Goal: Task Accomplishment & Management: Manage account settings

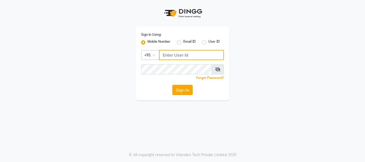
type input "9930002205"
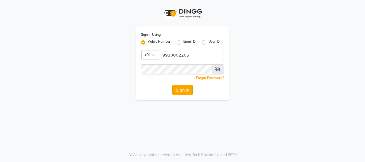
click at [182, 88] on button "Sign In" at bounding box center [182, 90] width 20 height 10
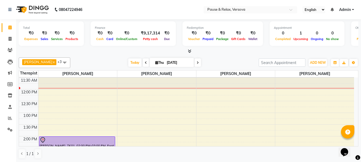
scroll to position [9, 0]
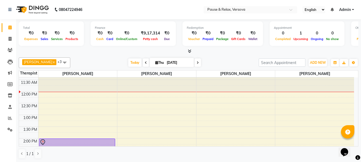
click at [197, 63] on icon at bounding box center [198, 62] width 2 height 3
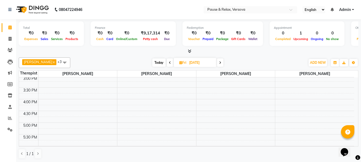
scroll to position [0, 0]
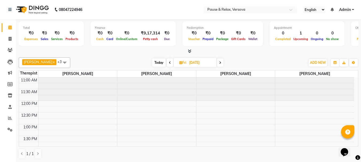
click at [219, 63] on icon at bounding box center [220, 62] width 2 height 3
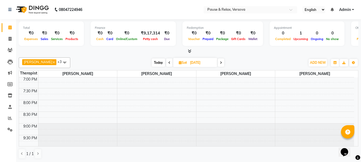
scroll to position [189, 0]
click at [220, 63] on icon at bounding box center [221, 62] width 2 height 3
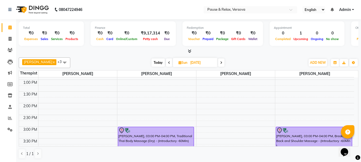
scroll to position [0, 0]
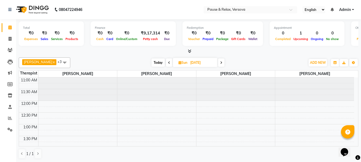
click at [155, 60] on span "Today" at bounding box center [158, 63] width 13 height 8
type input "[DATE]"
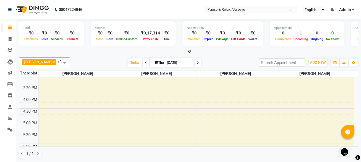
scroll to position [109, 0]
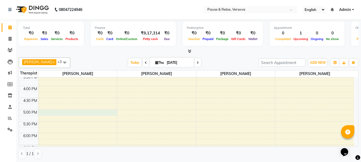
click at [43, 111] on div "11:00 AM 11:30 AM 12:00 PM 12:30 PM 1:00 PM 1:30 PM 2:00 PM 2:30 PM 3:00 PM 3:3…" at bounding box center [186, 98] width 335 height 258
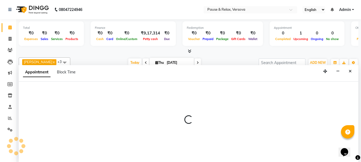
select select "53332"
select select "1020"
select select "tentative"
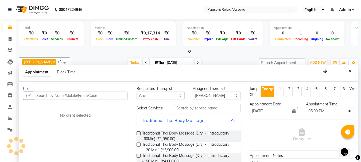
scroll to position [0, 0]
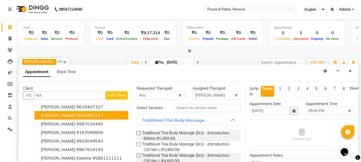
click at [61, 114] on span "[PERSON_NAME]" at bounding box center [58, 115] width 34 height 5
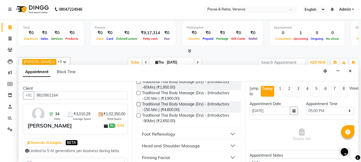
scroll to position [55, 0]
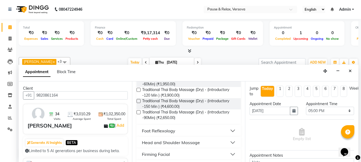
type input "9820861164"
click at [160, 131] on div "Foot Reflexology" at bounding box center [158, 131] width 33 height 6
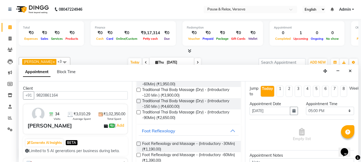
click at [138, 154] on label at bounding box center [139, 155] width 4 height 4
click at [138, 154] on input "checkbox" at bounding box center [138, 155] width 3 height 3
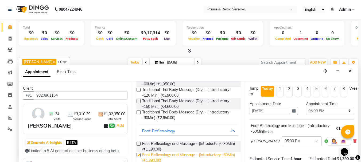
checkbox input "false"
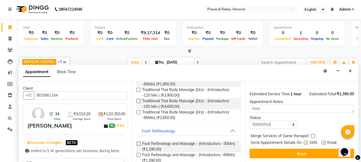
scroll to position [70, 0]
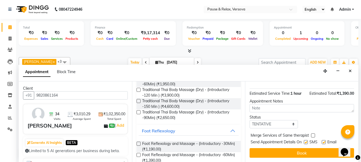
click at [324, 140] on label at bounding box center [324, 142] width 4 height 4
click at [324, 141] on input "checkbox" at bounding box center [323, 142] width 3 height 3
checkbox input "false"
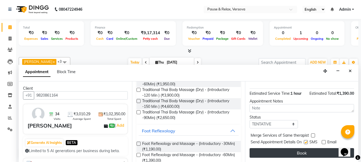
click at [324, 149] on button "Book" at bounding box center [302, 153] width 104 height 10
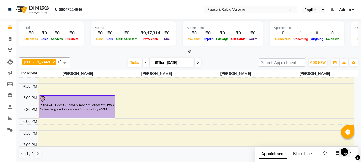
scroll to position [131, 0]
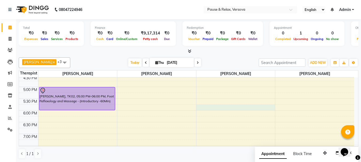
click at [215, 107] on div "11:00 AM 11:30 AM 12:00 PM 12:30 PM 1:00 PM 1:30 PM 2:00 PM 2:30 PM 3:00 PM 3:3…" at bounding box center [186, 75] width 335 height 258
select select "53337"
select select "tentative"
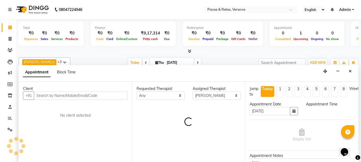
scroll to position [0, 0]
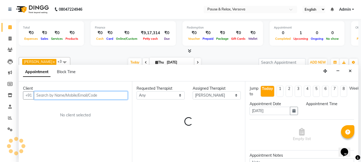
select select "1065"
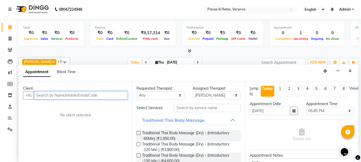
click at [36, 97] on input "text" at bounding box center [81, 95] width 94 height 8
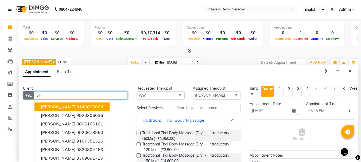
type input "S"
type input "Shi"
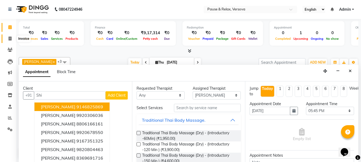
click at [11, 40] on icon at bounding box center [10, 39] width 3 height 4
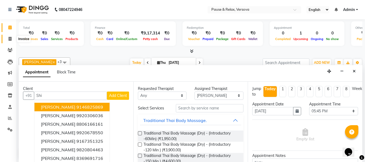
select select "6832"
select select "service"
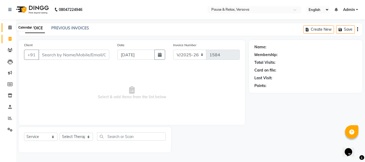
click at [9, 26] on icon at bounding box center [9, 27] width 3 height 4
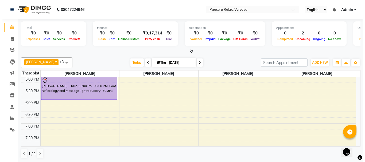
scroll to position [143, 0]
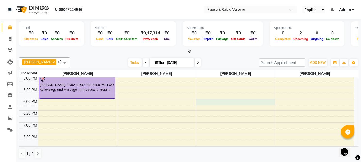
click at [218, 101] on div "11:00 AM 11:30 AM 12:00 PM 12:30 PM 1:00 PM 1:30 PM 2:00 PM 2:30 PM 3:00 PM 3:3…" at bounding box center [186, 64] width 335 height 258
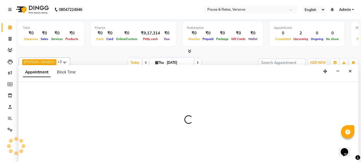
select select "53337"
select select "1080"
select select "tentative"
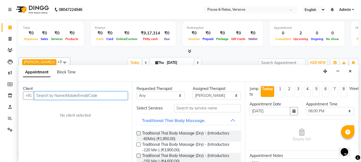
click at [41, 95] on input "text" at bounding box center [81, 96] width 94 height 8
type input "9833670505"
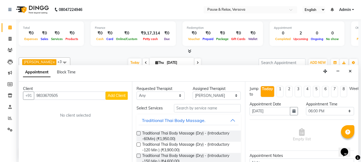
click at [119, 98] on span "Add Client" at bounding box center [117, 95] width 18 height 5
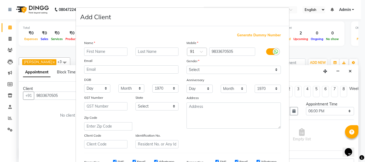
click at [90, 52] on input "text" at bounding box center [105, 52] width 43 height 8
type input "s"
type input "Shilpa"
click at [138, 51] on input "text" at bounding box center [156, 52] width 43 height 8
type input "Shetty"
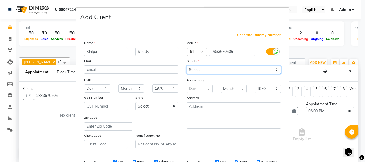
click at [275, 71] on select "Select [DEMOGRAPHIC_DATA] [DEMOGRAPHIC_DATA] Other Prefer Not To Say" at bounding box center [234, 70] width 94 height 8
select select "[DEMOGRAPHIC_DATA]"
click at [187, 66] on select "Select [DEMOGRAPHIC_DATA] [DEMOGRAPHIC_DATA] Other Prefer Not To Say" at bounding box center [234, 70] width 94 height 8
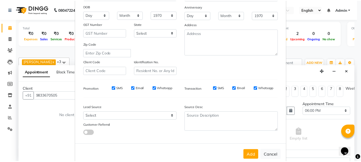
scroll to position [84, 0]
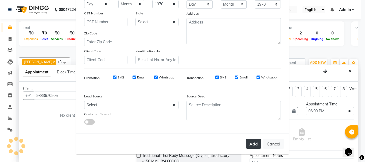
click at [254, 145] on button "Add" at bounding box center [253, 144] width 15 height 10
select select
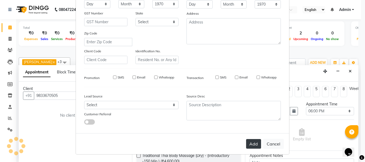
select select
checkbox input "false"
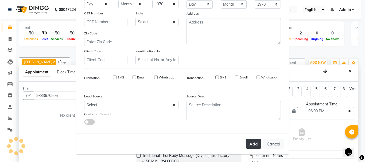
checkbox input "false"
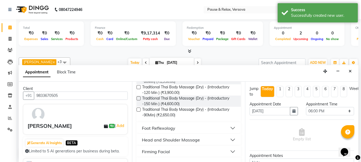
scroll to position [62, 0]
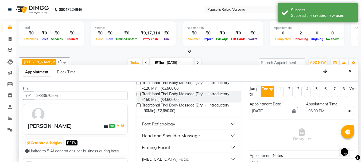
click at [161, 123] on div "Foot Reflexology" at bounding box center [158, 124] width 33 height 6
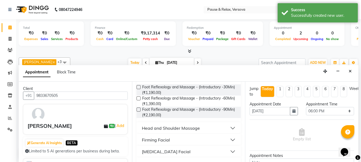
scroll to position [112, 0]
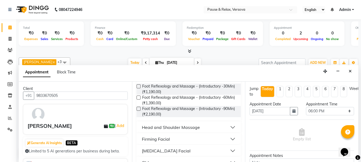
click at [139, 98] on label at bounding box center [139, 98] width 4 height 4
click at [139, 98] on input "checkbox" at bounding box center [138, 97] width 3 height 3
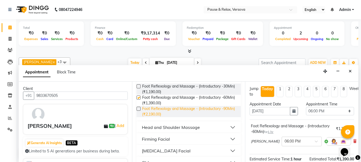
checkbox input "false"
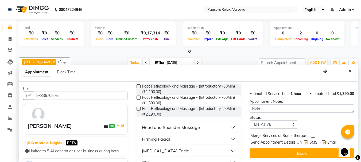
scroll to position [70, 0]
click at [324, 141] on label at bounding box center [324, 143] width 4 height 4
click at [324, 141] on input "checkbox" at bounding box center [323, 142] width 3 height 3
checkbox input "false"
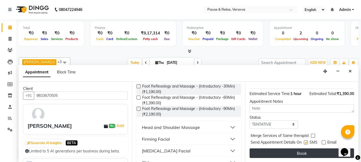
click at [324, 149] on button "Book" at bounding box center [302, 154] width 104 height 10
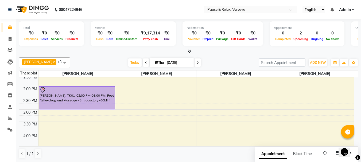
scroll to position [64, 0]
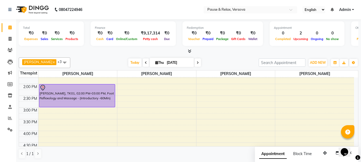
click at [59, 63] on span at bounding box center [64, 62] width 11 height 10
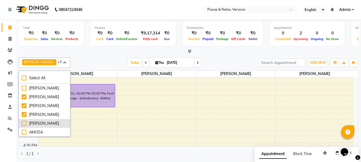
click at [42, 124] on div "[PERSON_NAME]" at bounding box center [45, 124] width 46 height 6
checkbox input "true"
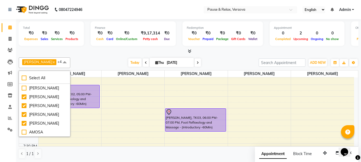
scroll to position [135, 0]
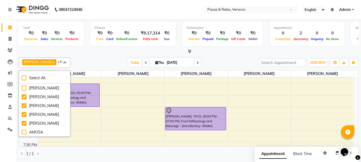
click at [60, 62] on span at bounding box center [64, 62] width 11 height 10
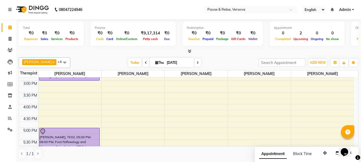
scroll to position [87, 0]
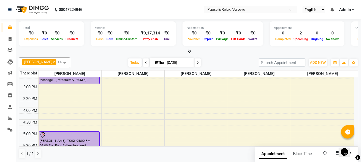
click at [44, 99] on div "11:00 AM 11:30 AM 12:00 PM 12:30 PM 1:00 PM 1:30 PM 2:00 PM 2:30 PM 3:00 PM 3:3…" at bounding box center [186, 119] width 335 height 258
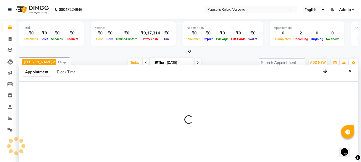
select select "53332"
select select "930"
select select "tentative"
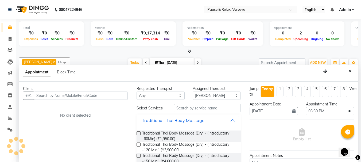
scroll to position [0, 0]
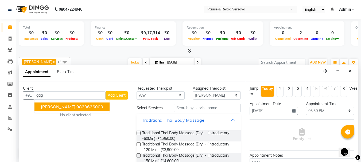
click at [84, 106] on ngb-highlight "9820626003" at bounding box center [89, 106] width 27 height 5
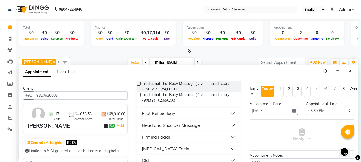
scroll to position [79, 0]
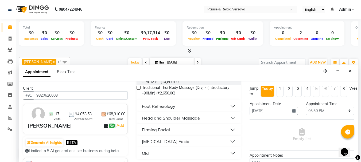
type input "9820626003"
click at [231, 106] on button "Foot Reflexology" at bounding box center [189, 107] width 100 height 10
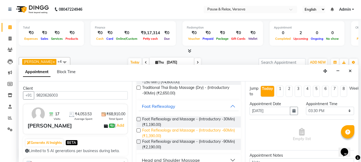
click at [206, 131] on span "Foot Reflexology and Massage - (Introductory -60Min) (₹1,390.00)" at bounding box center [189, 133] width 95 height 11
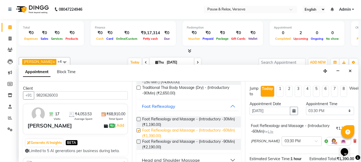
checkbox input "false"
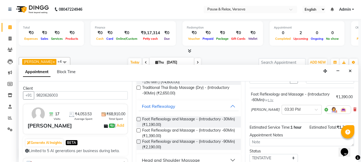
scroll to position [70, 0]
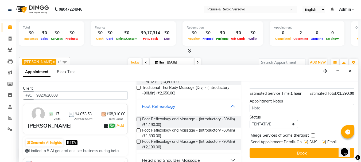
drag, startPoint x: 356, startPoint y: 105, endPoint x: 2, endPoint y: 1, distance: 369.0
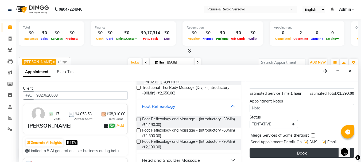
drag, startPoint x: 324, startPoint y: 138, endPoint x: 321, endPoint y: 146, distance: 8.0
click at [324, 140] on label at bounding box center [324, 142] width 4 height 4
click at [324, 141] on input "checkbox" at bounding box center [323, 142] width 3 height 3
checkbox input "false"
click at [321, 148] on button "Book" at bounding box center [302, 153] width 104 height 10
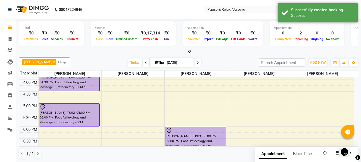
scroll to position [113, 0]
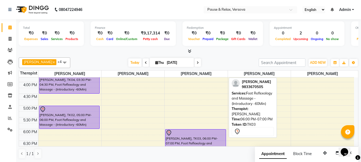
click at [196, 135] on div at bounding box center [196, 133] width 60 height 6
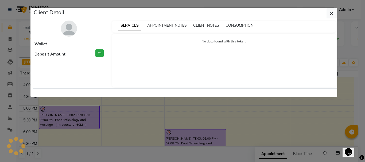
select select "7"
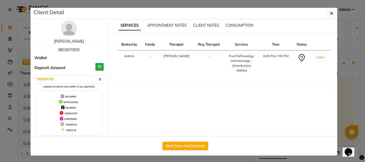
click at [58, 50] on span "9833670505" at bounding box center [68, 50] width 21 height 5
copy span "9833670505"
click at [327, 13] on button "button" at bounding box center [332, 13] width 10 height 10
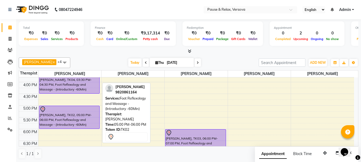
click at [57, 123] on div "[PERSON_NAME], TK02, 05:00 PM-06:00 PM, Foot Reflexology and Massage - (Introdu…" at bounding box center [69, 117] width 60 height 23
select select "7"
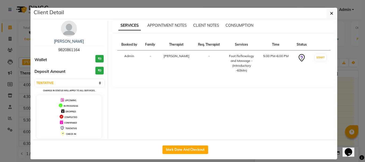
click at [58, 49] on span "9820861164" at bounding box center [68, 50] width 21 height 5
copy span "9820861164"
click at [330, 11] on span "button" at bounding box center [331, 13] width 3 height 5
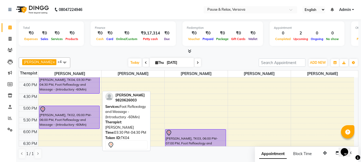
click at [52, 85] on div "[PERSON_NAME], TK04, 03:30 PM-04:30 PM, Foot Reflexology and Massage - (Introdu…" at bounding box center [69, 82] width 60 height 23
select select "7"
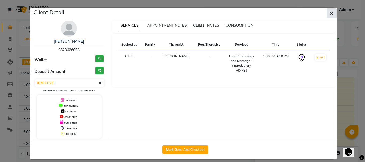
click at [330, 14] on icon "button" at bounding box center [331, 13] width 3 height 4
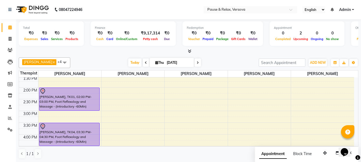
scroll to position [57, 0]
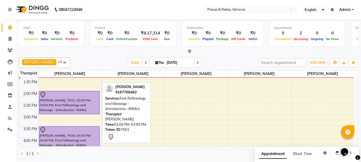
click at [59, 106] on div "[PERSON_NAME], TK01, 02:00 PM-03:00 PM, Foot Reflexology and Massage - (Introdu…" at bounding box center [69, 102] width 60 height 23
select select "7"
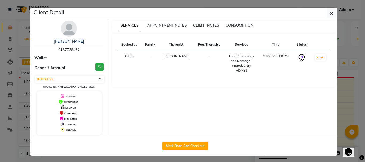
click at [58, 49] on span "9167768462" at bounding box center [68, 50] width 21 height 5
copy span "9167768462"
click at [330, 14] on icon "button" at bounding box center [331, 13] width 3 height 4
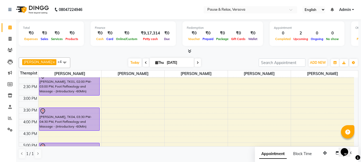
scroll to position [85, 0]
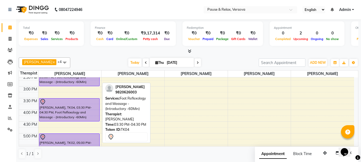
click at [76, 105] on div "[PERSON_NAME], TK04, 03:30 PM-04:30 PM, Foot Reflexology and Massage - (Introdu…" at bounding box center [69, 110] width 60 height 23
select select "7"
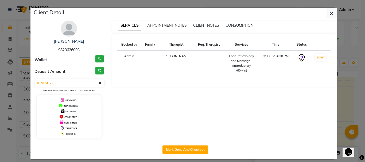
click at [64, 49] on span "9820626003" at bounding box center [68, 50] width 21 height 5
copy span "9820626003"
click at [330, 12] on icon "button" at bounding box center [331, 13] width 3 height 4
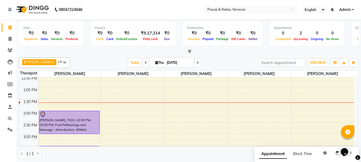
scroll to position [28, 0]
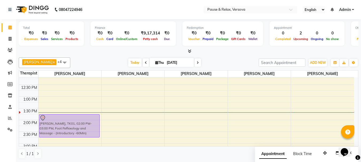
drag, startPoint x: 56, startPoint y: 121, endPoint x: 57, endPoint y: 118, distance: 3.5
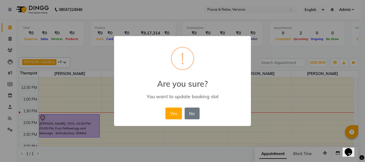
click at [174, 116] on button "Yes" at bounding box center [173, 114] width 16 height 12
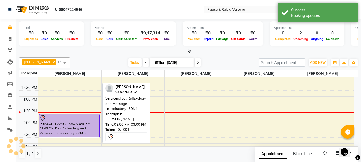
click at [55, 121] on div "[PERSON_NAME], TK01, 01:45 PM-02:45 PM, Foot Reflexology and Massage - (Introdu…" at bounding box center [69, 126] width 60 height 23
click at [60, 118] on div at bounding box center [70, 118] width 60 height 6
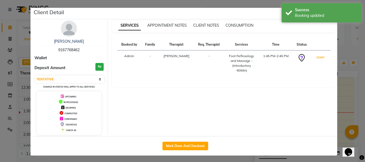
drag, startPoint x: 317, startPoint y: 57, endPoint x: 317, endPoint y: 61, distance: 4.0
click at [317, 57] on button "START" at bounding box center [320, 57] width 11 height 7
select select "1"
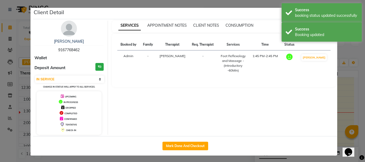
click at [348, 99] on ngb-modal-window "Client Detail [PERSON_NAME] 9167768462 Wallet Deposit Amount ₹0 Select IN SERVI…" at bounding box center [182, 81] width 365 height 162
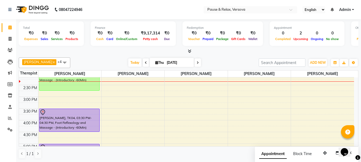
scroll to position [70, 0]
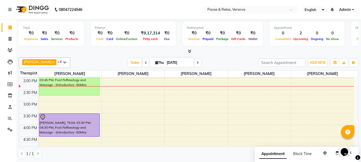
click at [200, 92] on div "11:00 AM 11:30 AM 12:00 PM 12:30 PM 1:00 PM 1:30 PM 2:00 PM 2:30 PM 3:00 PM 3:3…" at bounding box center [186, 137] width 335 height 258
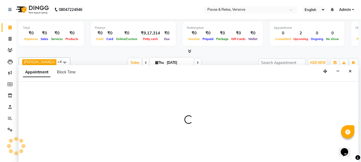
select select "53337"
select select "870"
select select "tentative"
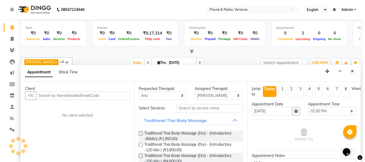
scroll to position [0, 0]
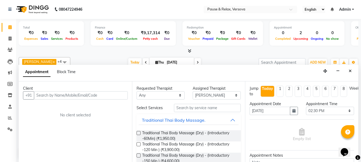
click at [101, 96] on input "text" at bounding box center [81, 95] width 94 height 8
type input "9819557071"
click at [116, 96] on span "Add Client" at bounding box center [117, 95] width 18 height 5
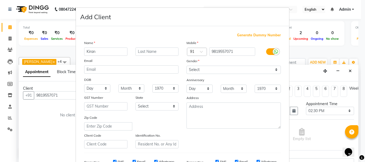
type input "Kiran"
click at [141, 51] on input "text" at bounding box center [156, 52] width 43 height 8
type input "[DEMOGRAPHIC_DATA]"
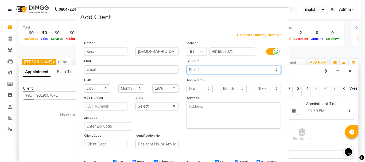
click at [223, 71] on select "Select [DEMOGRAPHIC_DATA] [DEMOGRAPHIC_DATA] Other Prefer Not To Say" at bounding box center [234, 70] width 94 height 8
select select "[DEMOGRAPHIC_DATA]"
click at [187, 66] on select "Select [DEMOGRAPHIC_DATA] [DEMOGRAPHIC_DATA] Other Prefer Not To Say" at bounding box center [234, 70] width 94 height 8
drag, startPoint x: 356, startPoint y: 96, endPoint x: 356, endPoint y: 132, distance: 35.8
click at [356, 132] on ngb-modal-window "Add Client Generate Dummy Number Name [PERSON_NAME] Email DOB Day 01 02 03 04 0…" at bounding box center [182, 81] width 365 height 162
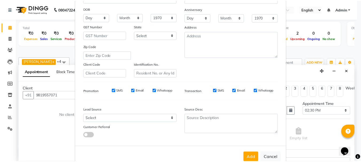
scroll to position [82, 0]
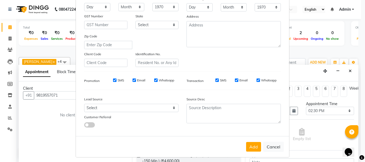
click at [249, 148] on button "Add" at bounding box center [253, 147] width 15 height 10
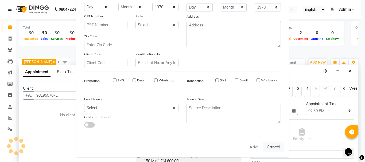
select select
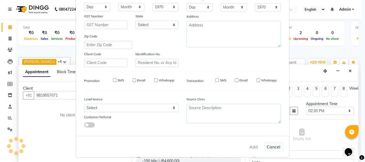
select select
checkbox input "false"
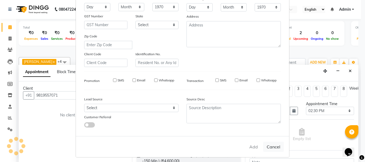
checkbox input "false"
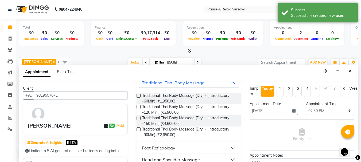
scroll to position [27, 0]
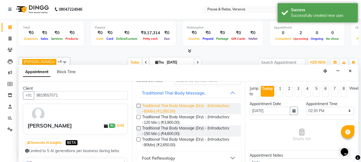
click at [172, 109] on span "Traditional Thai Body Massage (Dry) - (Introductory -60Min) (₹1,950.00)" at bounding box center [189, 108] width 95 height 11
checkbox input "false"
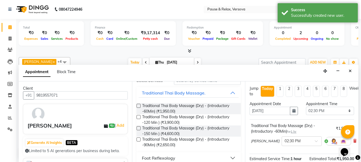
scroll to position [70, 0]
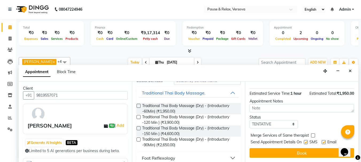
click at [324, 140] on label at bounding box center [324, 142] width 4 height 4
click at [324, 141] on input "checkbox" at bounding box center [323, 142] width 3 height 3
checkbox input "false"
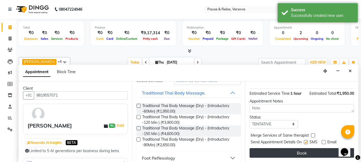
click at [329, 150] on button "Book" at bounding box center [302, 153] width 104 height 10
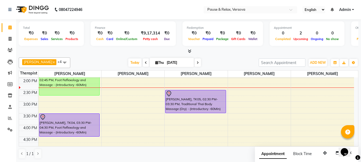
scroll to position [0, 0]
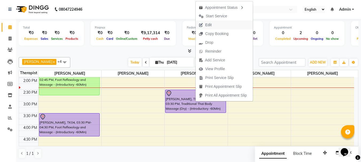
click at [211, 26] on span "Edit" at bounding box center [208, 25] width 6 height 6
select select "tentative"
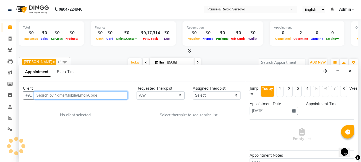
select select "53337"
select select "870"
select select "3390"
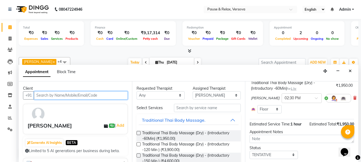
scroll to position [41, 0]
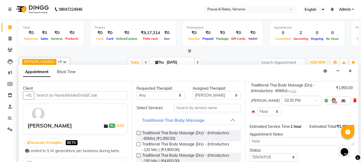
click at [353, 102] on icon at bounding box center [354, 101] width 3 height 4
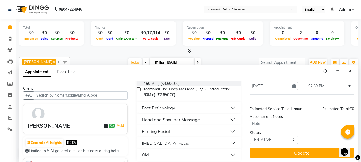
scroll to position [80, 0]
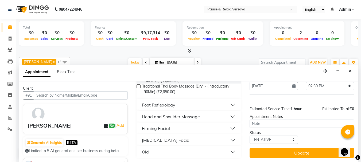
click at [227, 116] on button "Head and Shoulder Massage" at bounding box center [189, 117] width 100 height 10
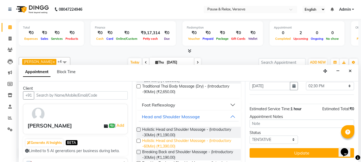
click at [175, 145] on span "Holistic Head and Shoulder Massage - (Introductory -60Min) (₹1,390.00)" at bounding box center [189, 143] width 95 height 11
checkbox input "false"
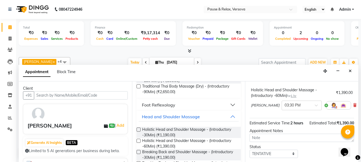
scroll to position [65, 0]
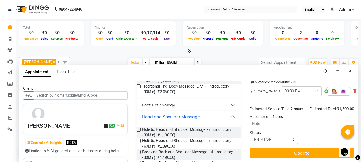
drag, startPoint x: 356, startPoint y: 114, endPoint x: 1, endPoint y: 2, distance: 373.1
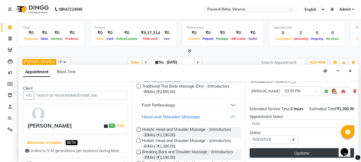
click at [299, 149] on button "Update" at bounding box center [302, 153] width 104 height 10
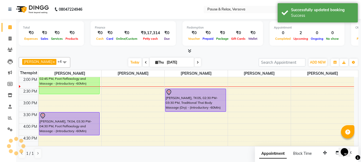
scroll to position [0, 0]
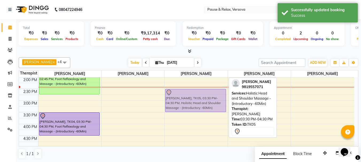
drag, startPoint x: 193, startPoint y: 114, endPoint x: 191, endPoint y: 91, distance: 23.1
click at [191, 91] on div "[PERSON_NAME], TK05, 03:30 PM-04:30 PM, Holistic Head and Shoulder Massage - (I…" at bounding box center [196, 136] width 63 height 258
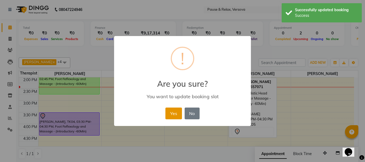
click at [176, 113] on button "Yes" at bounding box center [173, 114] width 16 height 12
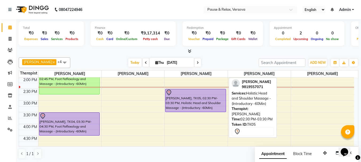
click at [204, 91] on div at bounding box center [196, 93] width 60 height 6
click at [203, 94] on div at bounding box center [196, 93] width 60 height 6
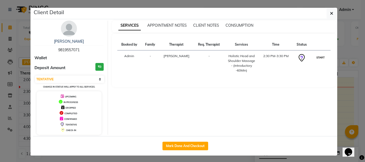
click at [317, 58] on button "START" at bounding box center [320, 57] width 11 height 7
select select "1"
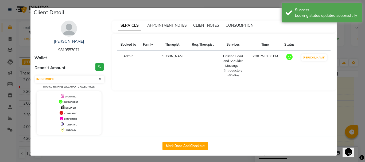
click at [348, 105] on ngb-modal-window "Client Detail [PERSON_NAME] 9819557071 Wallet Deposit Amount ₹0 Select IN SERVI…" at bounding box center [182, 81] width 365 height 162
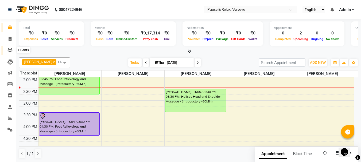
click at [11, 51] on icon at bounding box center [9, 50] width 5 height 4
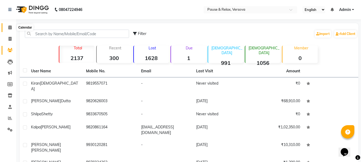
click at [11, 27] on icon at bounding box center [9, 27] width 3 height 4
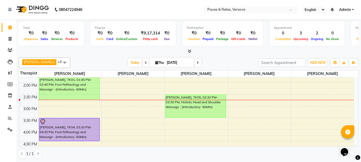
scroll to position [85, 0]
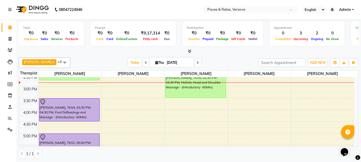
click at [196, 61] on span at bounding box center [198, 63] width 6 height 8
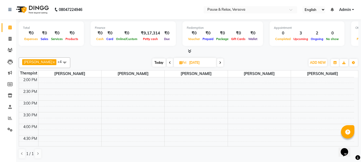
click at [219, 62] on icon at bounding box center [220, 62] width 2 height 3
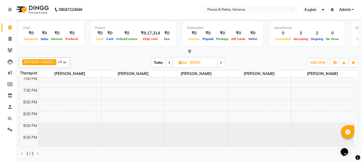
scroll to position [0, 0]
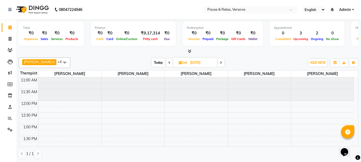
click at [154, 62] on span "Today" at bounding box center [158, 63] width 13 height 8
type input "[DATE]"
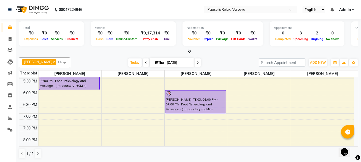
scroll to position [153, 0]
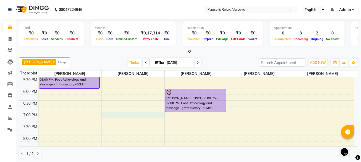
click at [122, 115] on div "11:00 AM 11:30 AM 12:00 PM 12:30 PM 1:00 PM 1:30 PM 2:00 PM 2:30 PM 3:00 PM 3:3…" at bounding box center [186, 53] width 335 height 258
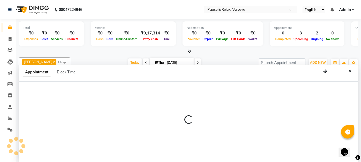
scroll to position [0, 0]
select select "53335"
select select "1140"
select select "tentative"
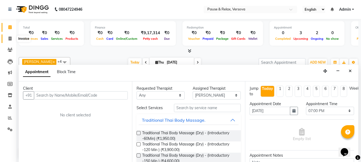
click at [10, 40] on icon at bounding box center [10, 39] width 3 height 4
select select "6832"
select select "service"
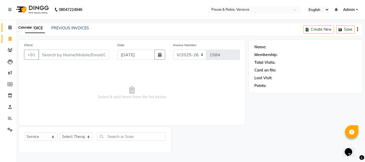
click at [9, 27] on icon at bounding box center [9, 27] width 3 height 4
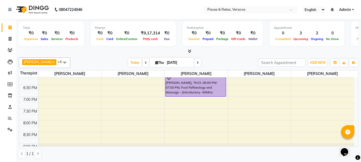
scroll to position [170, 0]
click at [13, 50] on span at bounding box center [9, 50] width 9 height 6
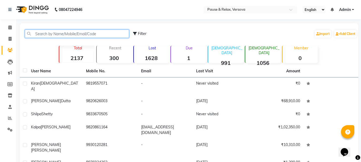
click at [94, 33] on input "text" at bounding box center [77, 34] width 104 height 8
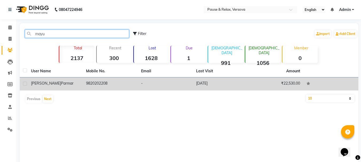
type input "mayu"
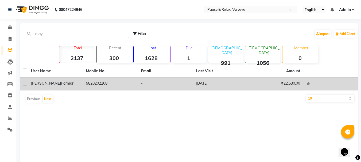
click at [61, 84] on span "Parmar" at bounding box center [67, 83] width 13 height 5
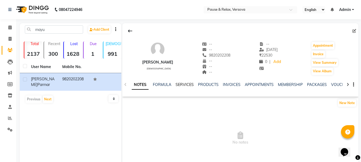
click at [191, 84] on link "SERVICES" at bounding box center [185, 84] width 18 height 5
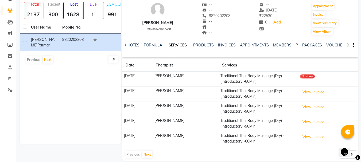
scroll to position [46, 0]
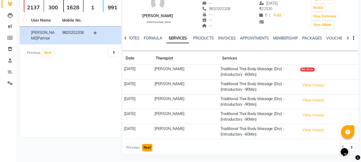
click at [144, 148] on button "Next" at bounding box center [147, 147] width 10 height 7
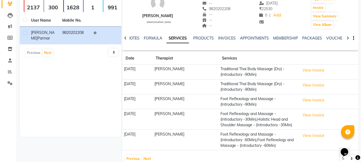
scroll to position [58, 0]
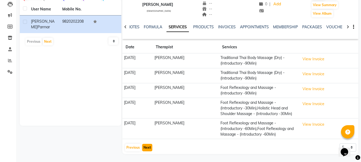
click at [145, 148] on button "Next" at bounding box center [147, 147] width 10 height 7
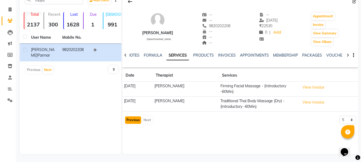
click at [132, 120] on button "Previous" at bounding box center [133, 120] width 16 height 7
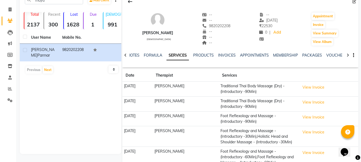
scroll to position [58, 0]
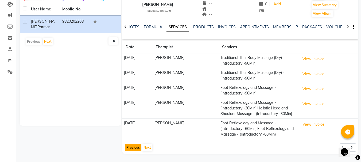
click at [133, 148] on button "Previous" at bounding box center [133, 147] width 16 height 7
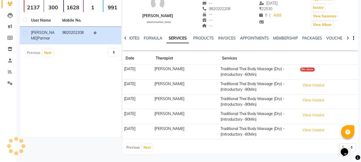
scroll to position [46, 0]
click at [133, 148] on div "Previous Next" at bounding box center [139, 148] width 28 height 9
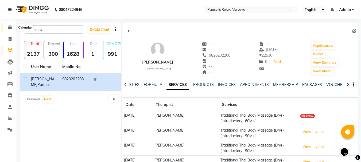
click at [11, 28] on icon at bounding box center [9, 27] width 3 height 4
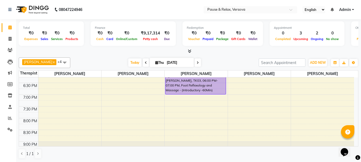
scroll to position [145, 0]
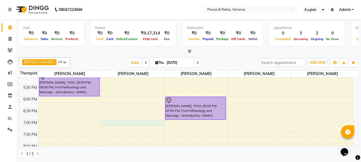
click at [125, 123] on div "11:00 AM 11:30 AM 12:00 PM 12:30 PM 1:00 PM 1:30 PM 2:00 PM 2:30 PM 3:00 PM 3:3…" at bounding box center [186, 61] width 335 height 258
select select "53335"
select select "1140"
select select "tentative"
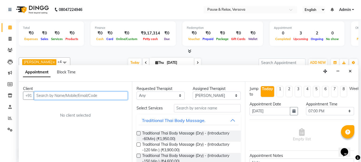
click at [74, 96] on input "text" at bounding box center [81, 96] width 94 height 8
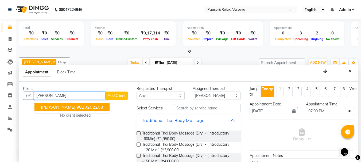
click at [68, 109] on span "[PERSON_NAME]" at bounding box center [58, 106] width 34 height 5
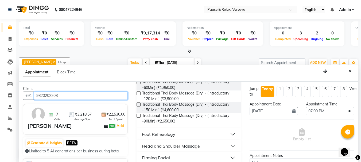
scroll to position [30, 0]
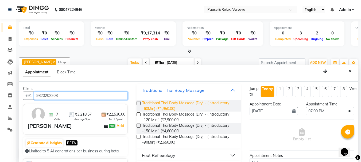
type input "9820202208"
click at [160, 108] on span "Traditional Thai Body Massage (Dry) - (Introductory -60Min) (₹1,950.00)" at bounding box center [189, 105] width 95 height 11
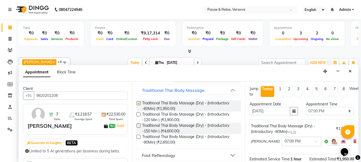
checkbox input "false"
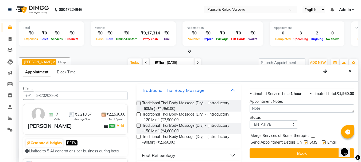
scroll to position [70, 0]
click at [324, 141] on label at bounding box center [324, 143] width 4 height 4
click at [324, 141] on input "checkbox" at bounding box center [323, 142] width 3 height 3
checkbox input "false"
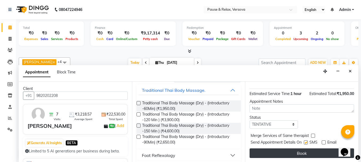
click at [321, 149] on button "Book" at bounding box center [302, 154] width 104 height 10
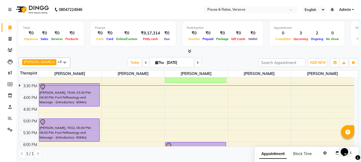
scroll to position [101, 0]
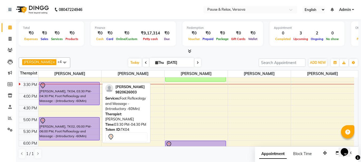
click at [57, 91] on div "[PERSON_NAME], TK04, 03:30 PM-04:30 PM, Foot Reflexology and Massage - (Introdu…" at bounding box center [69, 93] width 60 height 23
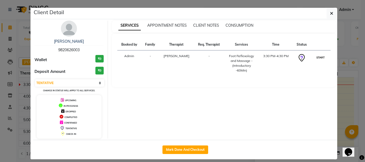
click at [321, 59] on button "START" at bounding box center [320, 57] width 11 height 7
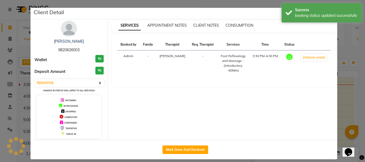
select select "1"
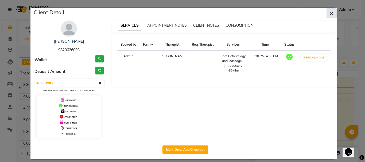
click at [330, 14] on icon "button" at bounding box center [331, 13] width 3 height 4
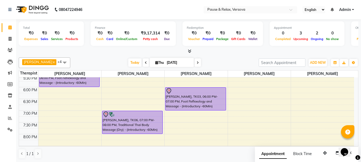
scroll to position [158, 0]
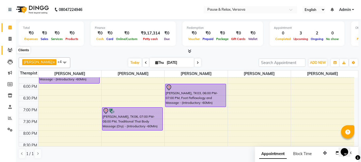
click at [12, 49] on icon at bounding box center [9, 50] width 5 height 4
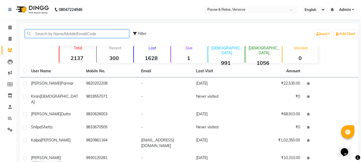
click at [45, 34] on input "text" at bounding box center [77, 34] width 104 height 8
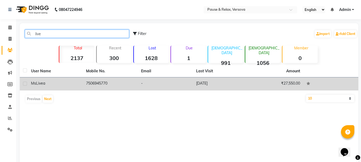
type input "live"
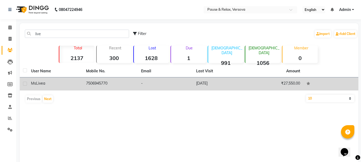
click at [42, 83] on span "Livea" at bounding box center [40, 83] width 9 height 5
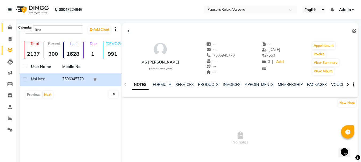
click at [8, 28] on span at bounding box center [9, 28] width 9 height 6
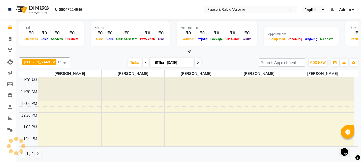
scroll to position [94, 0]
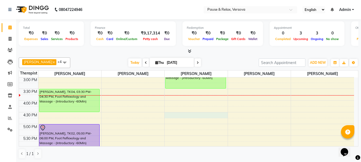
click at [184, 116] on div "11:00 AM 11:30 AM 12:00 PM 12:30 PM 1:00 PM 1:30 PM 2:00 PM 2:30 PM 3:00 PM 3:3…" at bounding box center [186, 112] width 335 height 258
select select "53337"
select select "tentative"
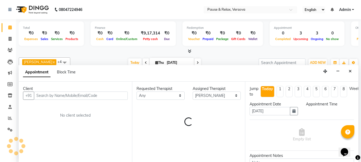
scroll to position [0, 0]
select select "990"
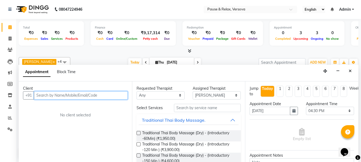
click at [60, 96] on input "text" at bounding box center [81, 95] width 94 height 8
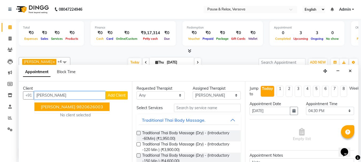
click at [64, 107] on span "[PERSON_NAME]" at bounding box center [58, 106] width 34 height 5
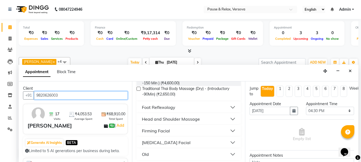
scroll to position [80, 0]
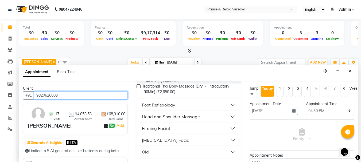
type input "9820626003"
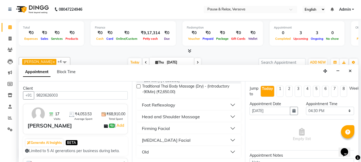
click at [228, 118] on button "Head and Shoulder Massage" at bounding box center [189, 117] width 100 height 10
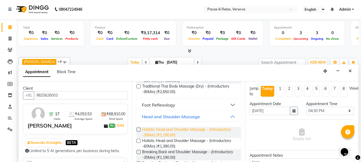
click at [155, 128] on span "Holistic Head and Shoulder Massage - (Introductory -30Min) (₹1,190.00)" at bounding box center [189, 132] width 95 height 11
checkbox input "false"
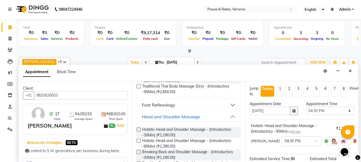
scroll to position [76, 0]
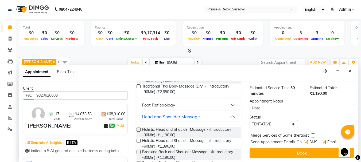
click at [325, 140] on label at bounding box center [324, 142] width 4 height 4
click at [325, 141] on input "checkbox" at bounding box center [323, 142] width 3 height 3
checkbox input "false"
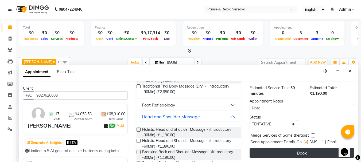
click at [327, 148] on button "Book" at bounding box center [302, 153] width 104 height 10
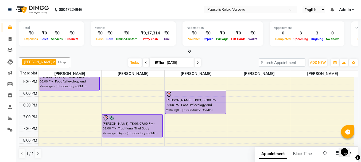
scroll to position [155, 0]
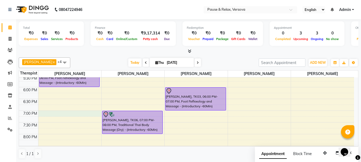
click at [50, 113] on div "11:00 AM 11:30 AM 12:00 PM 12:30 PM 1:00 PM 1:30 PM 2:00 PM 2:30 PM 3:00 PM 3:3…" at bounding box center [186, 52] width 335 height 258
select select "53332"
select select "tentative"
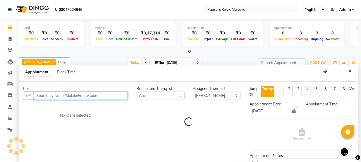
scroll to position [0, 0]
select select "1140"
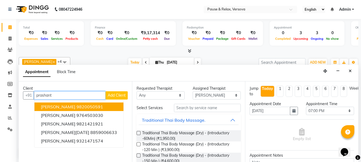
click at [59, 106] on span "[PERSON_NAME]" at bounding box center [58, 106] width 34 height 5
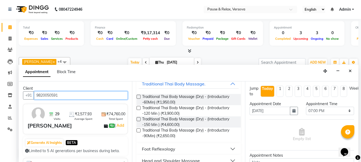
scroll to position [80, 0]
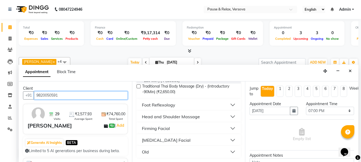
type input "9820050591"
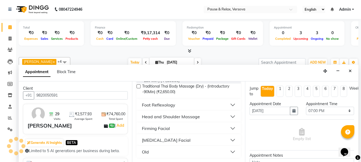
click at [228, 106] on button "Foot Reflexology" at bounding box center [189, 105] width 100 height 10
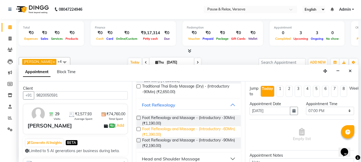
click at [206, 129] on span "Foot Reflexology and Massage - (Introductory -60Min) (₹1,390.00)" at bounding box center [189, 131] width 95 height 11
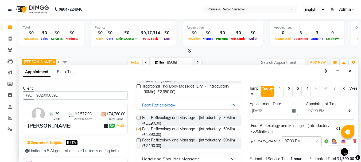
checkbox input "false"
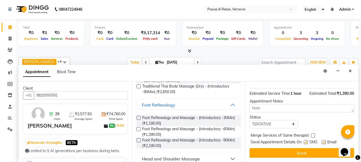
click at [323, 140] on label at bounding box center [324, 142] width 4 height 4
click at [323, 141] on input "checkbox" at bounding box center [323, 142] width 3 height 3
checkbox input "false"
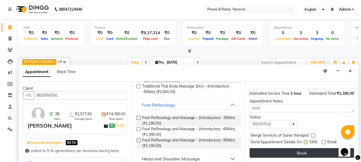
click at [322, 149] on button "Book" at bounding box center [302, 153] width 104 height 10
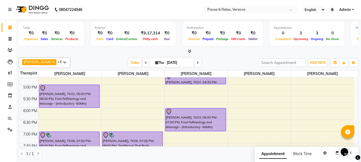
scroll to position [149, 0]
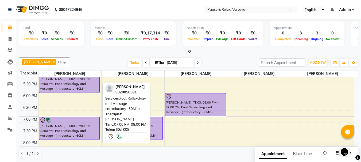
click at [69, 133] on div "[PERSON_NAME], TK08, 07:00 PM-08:00 PM, Foot Reflexology and Massage - (Introdu…" at bounding box center [69, 128] width 60 height 23
select select "7"
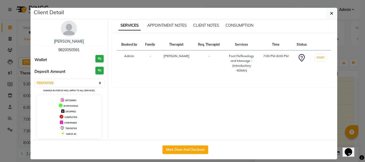
click at [58, 49] on span "9820050591" at bounding box center [68, 50] width 21 height 5
copy span "9820050591"
click at [330, 13] on icon "button" at bounding box center [331, 13] width 3 height 4
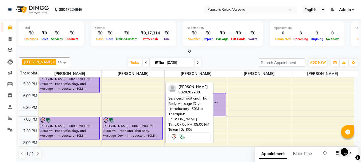
click at [121, 131] on div "[PERSON_NAME], TK06, 07:00 PM-08:00 PM, Traditional Thai Body Massage (Dry) - (…" at bounding box center [132, 128] width 60 height 23
select select "7"
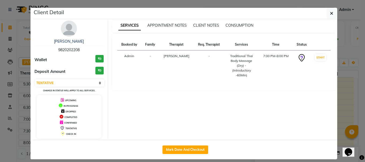
click at [59, 49] on span "9820202208" at bounding box center [68, 50] width 21 height 5
copy span "9820202208"
click at [330, 13] on icon "button" at bounding box center [331, 13] width 3 height 4
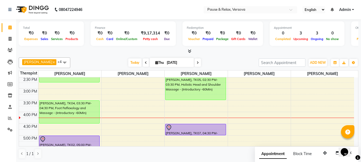
scroll to position [72, 0]
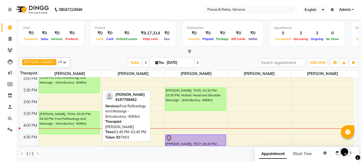
click at [48, 86] on div "[PERSON_NAME], TK01, 01:45 PM-02:45 PM, Foot Reflexology and Massage - (Introdu…" at bounding box center [69, 81] width 60 height 23
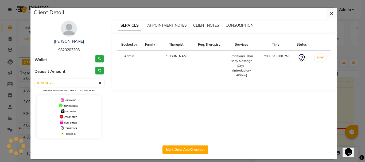
select select "1"
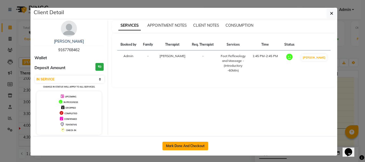
click at [195, 145] on button "Mark Done And Checkout" at bounding box center [185, 146] width 46 height 9
select select "service"
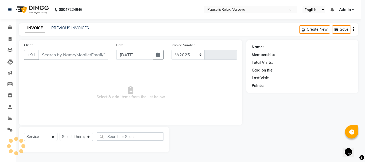
select select "6832"
type input "1584"
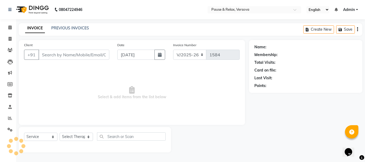
type input "9167768462"
select select "53332"
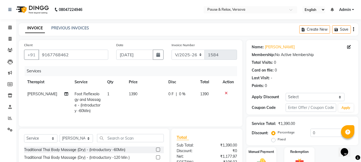
scroll to position [55, 0]
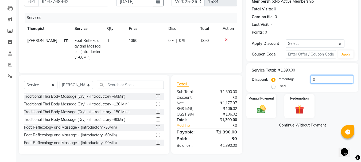
click at [327, 78] on input "0" at bounding box center [332, 79] width 42 height 8
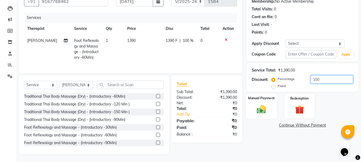
type input "100"
click at [263, 96] on label "Manual Payment" at bounding box center [261, 98] width 27 height 5
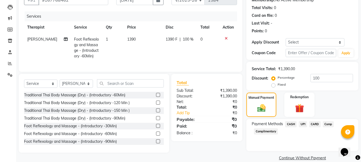
drag, startPoint x: 298, startPoint y: 124, endPoint x: 307, endPoint y: 123, distance: 9.1
click at [300, 124] on div "UPI" at bounding box center [302, 124] width 10 height 7
click at [291, 125] on span "CASH" at bounding box center [290, 124] width 11 height 6
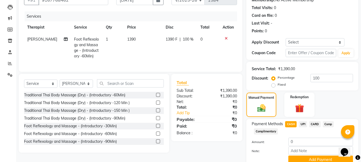
scroll to position [78, 0]
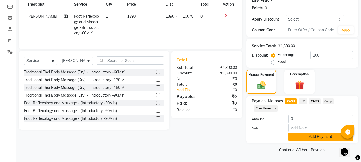
click at [317, 134] on button "Add Payment" at bounding box center [320, 137] width 65 height 8
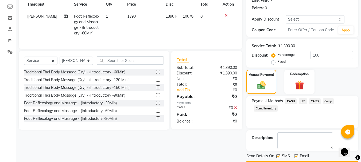
scroll to position [93, 0]
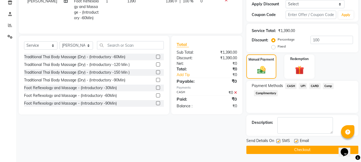
click at [295, 142] on label at bounding box center [296, 141] width 4 height 4
click at [295, 142] on input "checkbox" at bounding box center [295, 141] width 3 height 3
checkbox input "false"
click at [302, 150] on button "Checkout" at bounding box center [302, 150] width 112 height 8
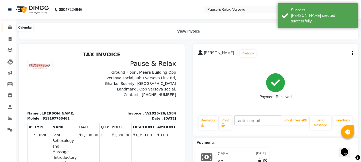
click at [10, 28] on icon at bounding box center [9, 27] width 3 height 4
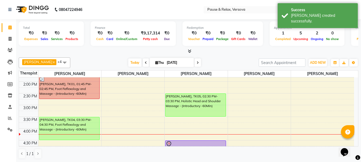
scroll to position [74, 0]
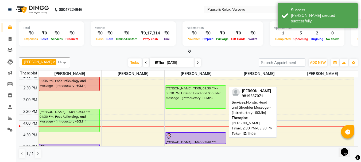
click at [191, 96] on div "[PERSON_NAME], TK05, 02:30 PM-03:30 PM, Holistic Head and Shoulder Massage - (I…" at bounding box center [195, 97] width 60 height 23
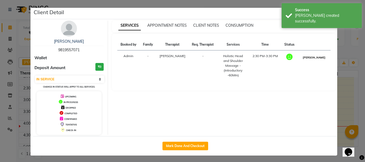
click at [312, 55] on button "[PERSON_NAME]" at bounding box center [313, 57] width 25 height 7
select select "3"
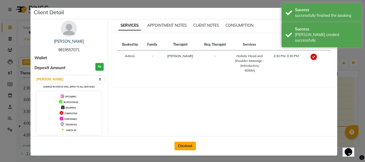
click at [188, 143] on button "Checkout" at bounding box center [185, 146] width 21 height 9
select select "6832"
select select "service"
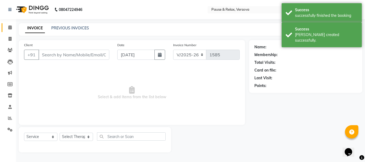
type input "9819557071"
select select "53337"
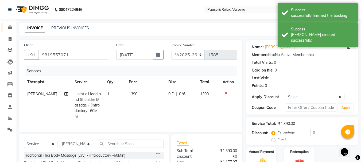
scroll to position [63, 0]
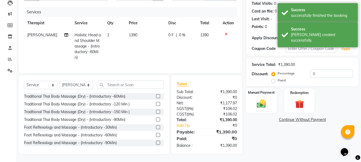
click at [257, 90] on label "Manual Payment" at bounding box center [261, 92] width 27 height 5
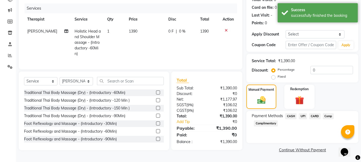
click at [316, 115] on span "CARD" at bounding box center [314, 116] width 11 height 6
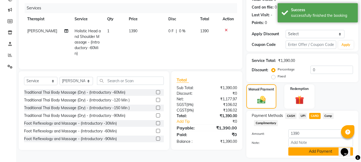
scroll to position [78, 0]
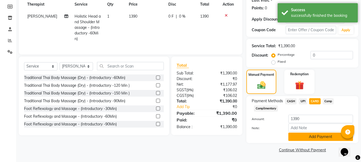
click at [322, 135] on button "Add Payment" at bounding box center [320, 137] width 65 height 8
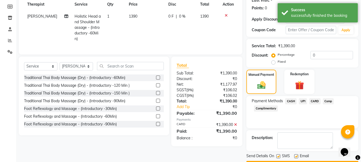
drag, startPoint x: 362, startPoint y: 120, endPoint x: 15, endPoint y: 7, distance: 365.6
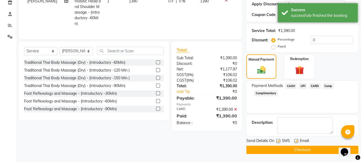
click at [296, 142] on label at bounding box center [296, 141] width 4 height 4
click at [296, 142] on input "checkbox" at bounding box center [295, 141] width 3 height 3
checkbox input "false"
click at [304, 149] on button "Checkout" at bounding box center [302, 150] width 112 height 8
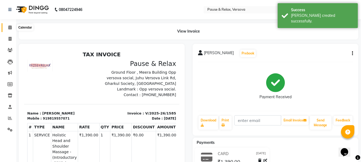
click at [11, 28] on icon at bounding box center [9, 27] width 3 height 4
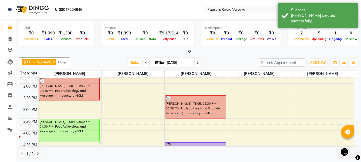
scroll to position [61, 0]
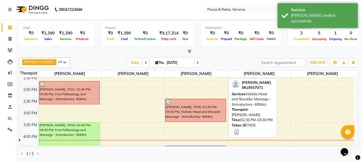
click at [185, 117] on div "[PERSON_NAME], TK05, 02:30 PM-03:30 PM, Holistic Head and Shoulder Massage - (I…" at bounding box center [195, 110] width 60 height 23
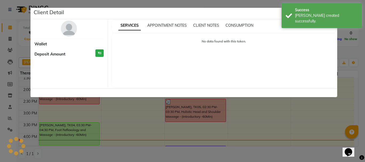
select select "3"
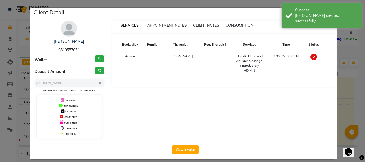
click at [63, 48] on span "9819557071" at bounding box center [68, 50] width 21 height 5
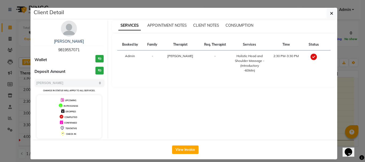
click at [63, 48] on span "9819557071" at bounding box center [68, 50] width 21 height 5
copy span "9819557071"
click at [330, 13] on icon "button" at bounding box center [331, 13] width 3 height 4
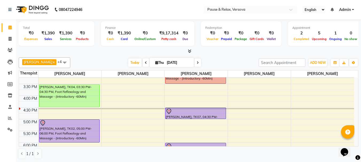
scroll to position [104, 0]
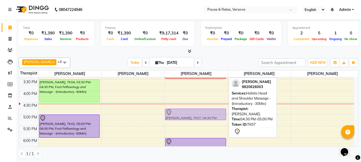
drag, startPoint x: 184, startPoint y: 105, endPoint x: 186, endPoint y: 109, distance: 3.9
click at [186, 109] on div "[PERSON_NAME], TK05, 02:30 PM-03:30 PM, Holistic Head and Shoulder Massage - (I…" at bounding box center [196, 103] width 63 height 258
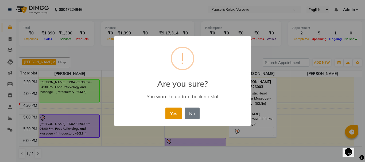
click at [178, 114] on button "Yes" at bounding box center [173, 114] width 16 height 12
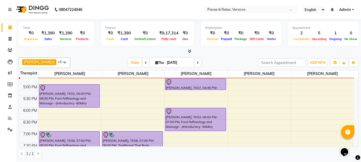
scroll to position [110, 0]
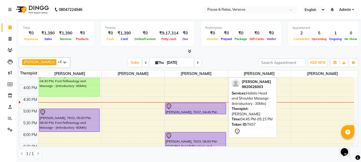
click at [181, 107] on div at bounding box center [196, 106] width 60 height 6
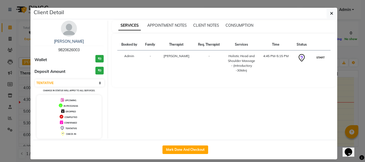
click at [315, 57] on button "START" at bounding box center [320, 57] width 11 height 7
select select "1"
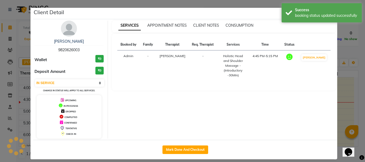
click at [339, 107] on ngb-modal-window "Client Detail [PERSON_NAME] 9820626003 Wallet ₹0 Deposit Amount ₹0 Select IN SE…" at bounding box center [182, 81] width 365 height 162
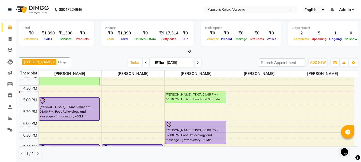
scroll to position [115, 0]
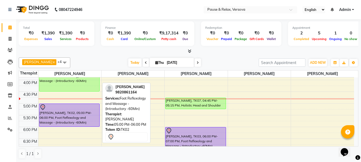
click at [66, 111] on div "[PERSON_NAME], TK02, 05:00 PM-06:00 PM, Foot Reflexology and Massage - (Introdu…" at bounding box center [69, 115] width 60 height 23
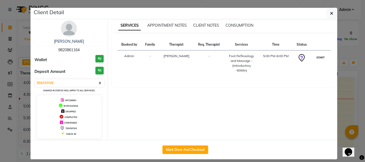
click at [320, 57] on button "START" at bounding box center [320, 57] width 11 height 7
select select "1"
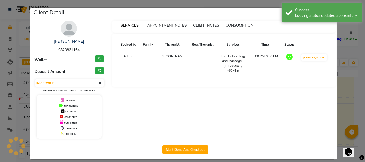
click at [344, 92] on ngb-modal-window "Client Detail [PERSON_NAME][GEOGRAPHIC_DATA] Wallet ₹0 Deposit Amount ₹0 Select…" at bounding box center [182, 81] width 365 height 162
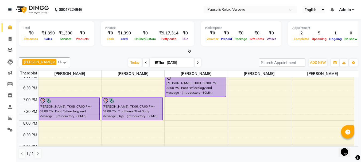
scroll to position [175, 0]
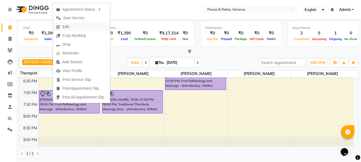
click at [65, 27] on span "Edit" at bounding box center [66, 27] width 6 height 6
select select "tentative"
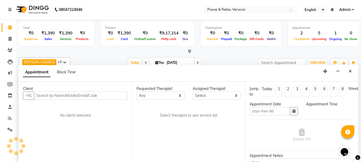
type input "[DATE]"
select select "53332"
select select "1140"
select select "3390"
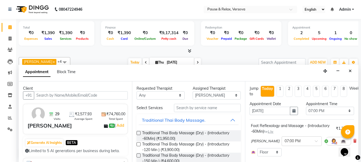
scroll to position [40, 0]
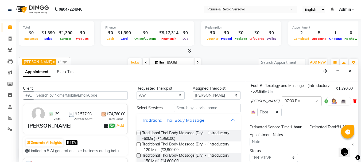
click at [353, 102] on icon at bounding box center [354, 101] width 3 height 4
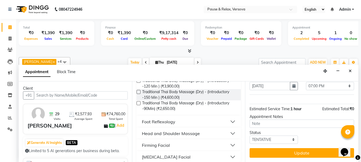
scroll to position [64, 0]
click at [149, 124] on div "Foot Reflexology" at bounding box center [158, 121] width 33 height 6
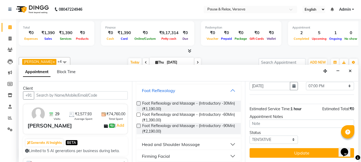
scroll to position [103, 0]
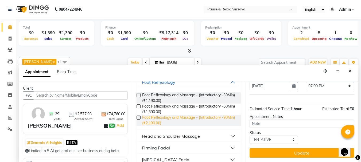
click at [162, 122] on span "Foot Reflexology and Massage - (Introductory -90Min) (₹2,190.00)" at bounding box center [189, 120] width 95 height 11
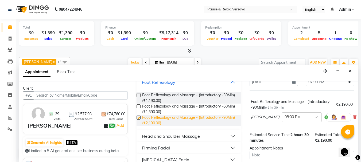
scroll to position [40, 0]
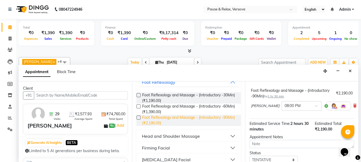
checkbox input "false"
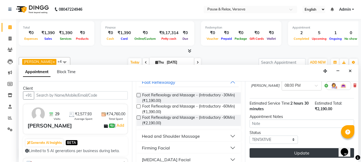
click at [305, 149] on button "Update" at bounding box center [302, 153] width 104 height 10
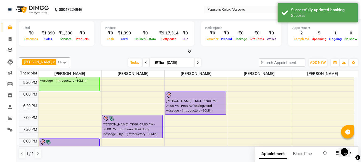
scroll to position [177, 0]
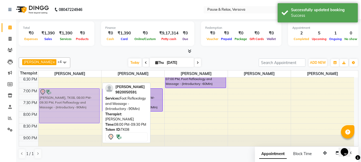
drag, startPoint x: 64, startPoint y: 115, endPoint x: 63, endPoint y: 91, distance: 23.8
click at [63, 91] on div "[PERSON_NAME], TK01, 01:45 PM-02:45 PM, Foot Reflexology and Massage - (Introdu…" at bounding box center [69, 29] width 63 height 258
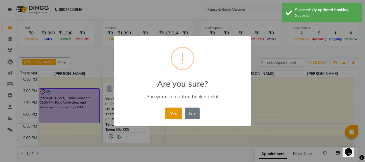
click at [178, 113] on button "Yes" at bounding box center [173, 114] width 16 height 12
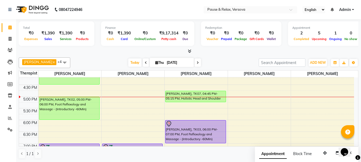
scroll to position [123, 0]
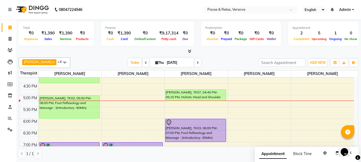
click at [197, 62] on icon at bounding box center [198, 62] width 2 height 3
type input "[DATE]"
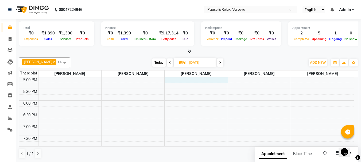
click at [191, 81] on div "11:00 AM 11:30 AM 12:00 PM 12:30 PM 1:00 PM 1:30 PM 2:00 PM 2:30 PM 3:00 PM 3:3…" at bounding box center [186, 65] width 335 height 258
select select "53337"
select select "tentative"
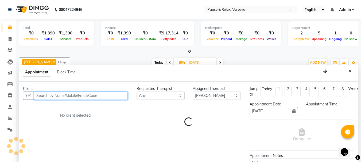
scroll to position [0, 0]
select select "1020"
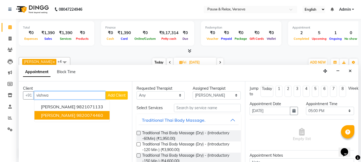
click at [75, 116] on span "[PERSON_NAME]" at bounding box center [58, 115] width 34 height 5
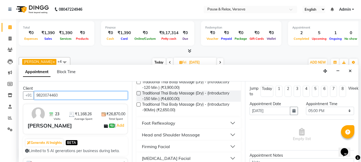
scroll to position [79, 0]
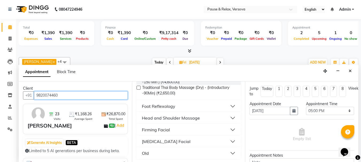
type input "9820074460"
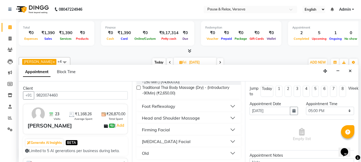
click at [227, 106] on button "Foot Reflexology" at bounding box center [189, 107] width 100 height 10
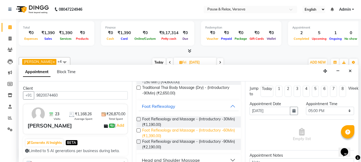
click at [173, 131] on span "Foot Reflexology and Massage - (Introductory -60Min) (₹1,390.00)" at bounding box center [189, 133] width 95 height 11
checkbox input "false"
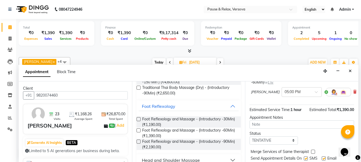
scroll to position [70, 0]
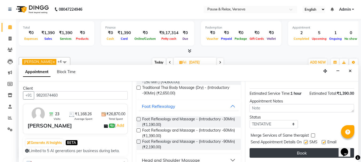
drag, startPoint x: 325, startPoint y: 138, endPoint x: 321, endPoint y: 146, distance: 8.1
click at [325, 140] on label at bounding box center [324, 142] width 4 height 4
click at [325, 141] on input "checkbox" at bounding box center [323, 142] width 3 height 3
checkbox input "false"
click at [320, 149] on button "Book" at bounding box center [302, 153] width 104 height 10
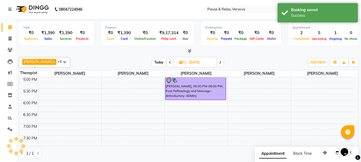
scroll to position [0, 0]
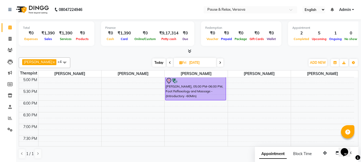
click at [219, 64] on icon at bounding box center [220, 62] width 2 height 3
type input "[DATE]"
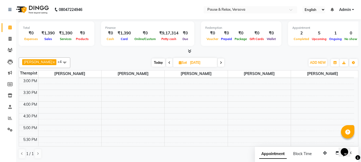
scroll to position [105, 0]
click at [65, 93] on div "11:00 AM 11:30 AM 12:00 PM 12:30 PM 1:00 PM 1:30 PM 2:00 PM 2:30 PM 3:00 PM 3:3…" at bounding box center [186, 102] width 335 height 258
select select "53332"
select select "tentative"
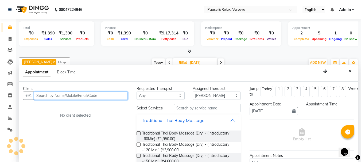
select select "960"
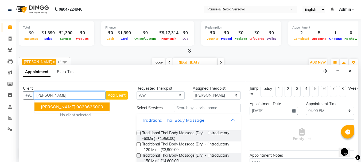
click at [81, 108] on ngb-highlight "9820626003" at bounding box center [89, 106] width 27 height 5
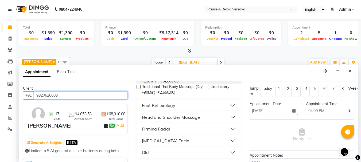
scroll to position [80, 0]
type input "9820626003"
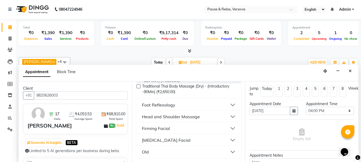
click at [230, 104] on button "Foot Reflexology" at bounding box center [189, 105] width 100 height 10
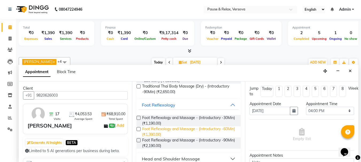
click at [218, 129] on span "Foot Reflexology and Massage - (Introductory -60Min) (₹1,390.00)" at bounding box center [189, 131] width 95 height 11
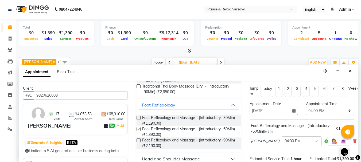
checkbox input "false"
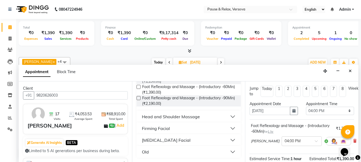
click at [230, 117] on button "Head and Shoulder Massage" at bounding box center [189, 117] width 100 height 10
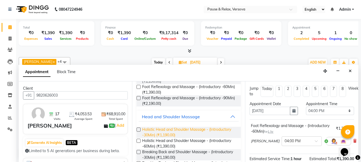
click at [154, 132] on span "Holistic Head and Shoulder Massage - (Introductory -30Min) (₹1,190.00)" at bounding box center [189, 132] width 95 height 11
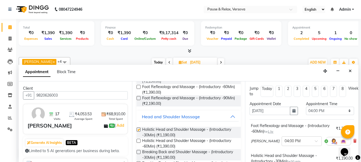
checkbox input "false"
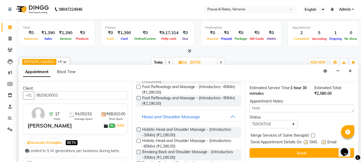
click at [324, 140] on label at bounding box center [324, 142] width 4 height 4
click at [324, 141] on input "checkbox" at bounding box center [323, 142] width 3 height 3
checkbox input "false"
click at [327, 148] on button "Book" at bounding box center [302, 153] width 104 height 10
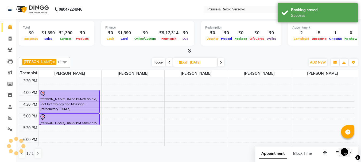
scroll to position [0, 0]
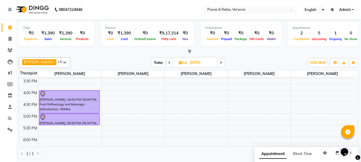
click at [155, 64] on span "Today" at bounding box center [158, 63] width 13 height 8
type input "[DATE]"
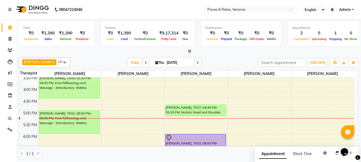
scroll to position [93, 0]
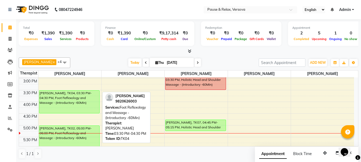
click at [63, 103] on div "[PERSON_NAME], TK04, 03:30 PM-04:30 PM, Foot Reflexology and Massage - (Introdu…" at bounding box center [69, 102] width 60 height 23
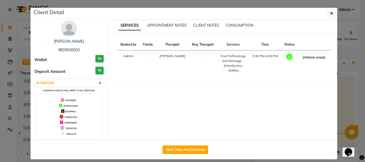
click at [311, 59] on button "[PERSON_NAME]" at bounding box center [313, 57] width 25 height 7
select select "3"
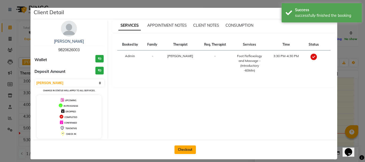
click at [187, 149] on button "Checkout" at bounding box center [185, 150] width 21 height 9
select select "6832"
select select "service"
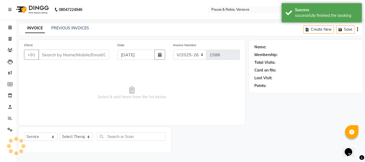
type input "9820626003"
select select "53332"
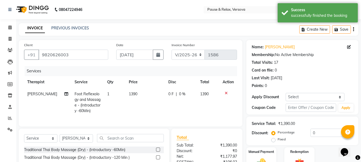
scroll to position [57, 0]
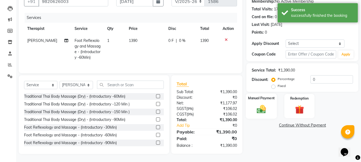
click at [257, 96] on label "Manual Payment" at bounding box center [261, 98] width 27 height 5
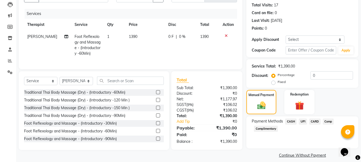
click at [292, 123] on span "CASH" at bounding box center [290, 122] width 11 height 6
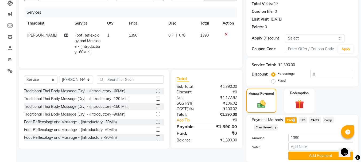
scroll to position [78, 0]
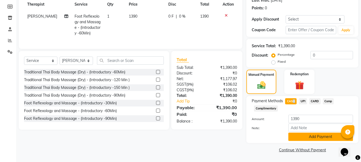
click at [323, 136] on button "Add Payment" at bounding box center [320, 137] width 65 height 8
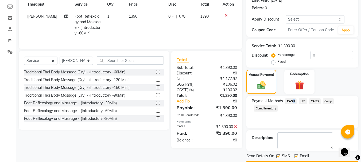
scroll to position [93, 0]
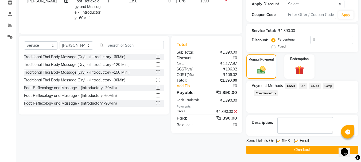
click at [295, 140] on label at bounding box center [296, 141] width 4 height 4
click at [295, 140] on input "checkbox" at bounding box center [295, 141] width 3 height 3
checkbox input "false"
click at [304, 151] on button "Checkout" at bounding box center [302, 150] width 112 height 8
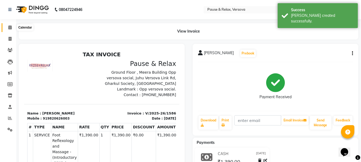
click at [13, 28] on span at bounding box center [9, 28] width 9 height 6
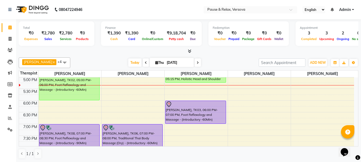
scroll to position [111, 0]
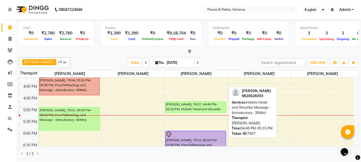
click at [198, 107] on div "[PERSON_NAME], TK07, 04:45 PM-05:15 PM, Holistic Head and Shoulder Massage - (I…" at bounding box center [195, 107] width 60 height 11
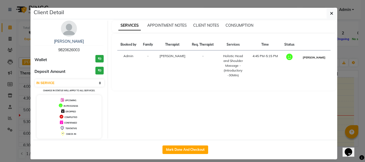
click at [311, 58] on button "[PERSON_NAME]" at bounding box center [313, 57] width 25 height 7
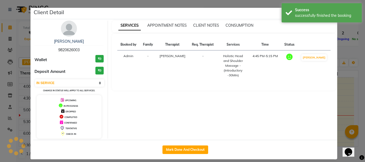
select select "3"
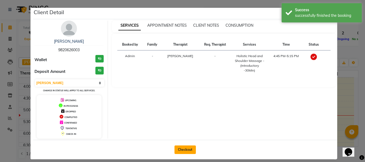
click at [190, 151] on button "Checkout" at bounding box center [185, 150] width 21 height 9
select select "6832"
select select "service"
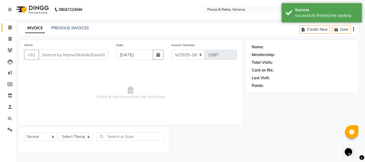
type input "9820626003"
select select "53337"
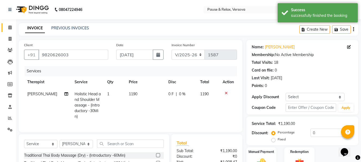
scroll to position [63, 0]
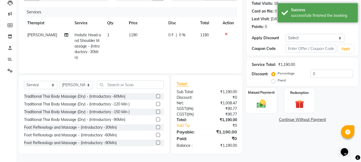
drag, startPoint x: 252, startPoint y: 87, endPoint x: 253, endPoint y: 90, distance: 3.8
click at [253, 90] on label "Manual Payment" at bounding box center [261, 92] width 27 height 5
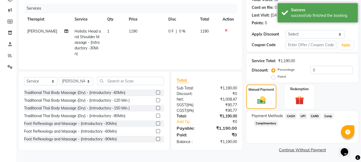
click at [294, 117] on span "CASH" at bounding box center [290, 116] width 11 height 6
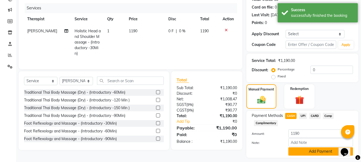
scroll to position [78, 0]
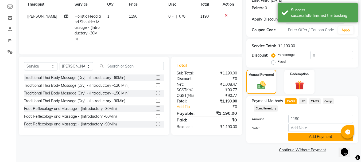
click at [325, 137] on button "Add Payment" at bounding box center [320, 137] width 65 height 8
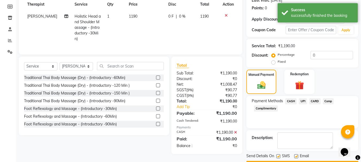
scroll to position [93, 0]
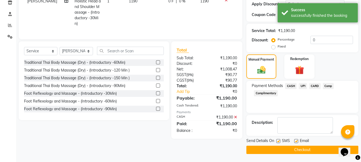
click at [298, 141] on label at bounding box center [296, 141] width 4 height 4
click at [298, 141] on input "checkbox" at bounding box center [295, 141] width 3 height 3
checkbox input "false"
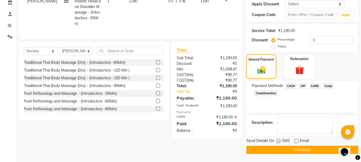
click at [307, 149] on button "Checkout" at bounding box center [302, 150] width 112 height 8
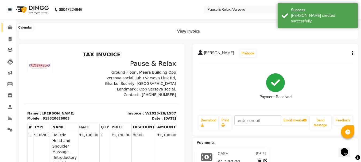
drag, startPoint x: 9, startPoint y: 27, endPoint x: 14, endPoint y: 33, distance: 7.6
click at [8, 27] on icon at bounding box center [9, 27] width 3 height 4
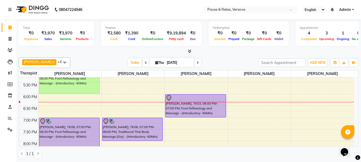
scroll to position [137, 0]
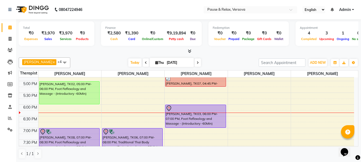
click at [197, 63] on icon at bounding box center [198, 62] width 2 height 3
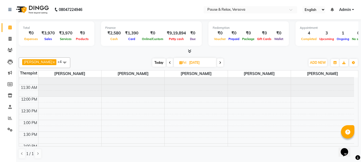
scroll to position [0, 0]
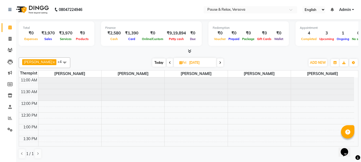
click at [219, 63] on icon at bounding box center [220, 62] width 2 height 3
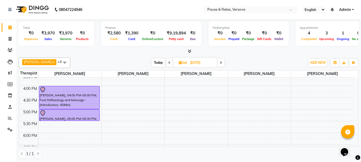
scroll to position [110, 0]
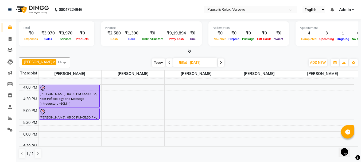
click at [220, 63] on icon at bounding box center [221, 62] width 2 height 3
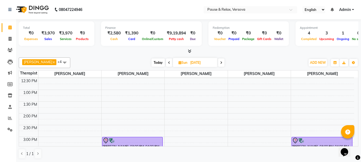
scroll to position [0, 0]
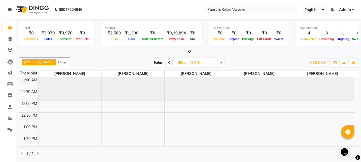
click at [156, 66] on span "Today" at bounding box center [158, 63] width 13 height 8
type input "[DATE]"
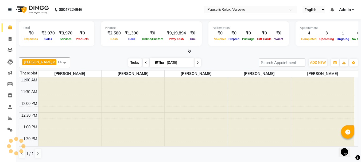
scroll to position [165, 0]
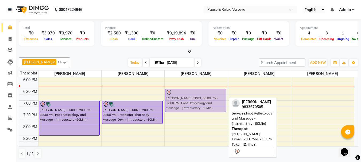
drag, startPoint x: 193, startPoint y: 89, endPoint x: 193, endPoint y: 99, distance: 9.6
click at [193, 99] on div "[PERSON_NAME], TK05, 02:30 PM-03:30 PM, Holistic Head and Shoulder Massage - (I…" at bounding box center [196, 42] width 63 height 258
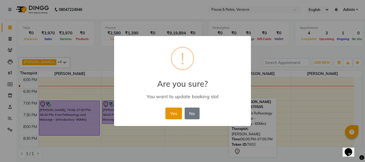
click at [169, 112] on button "Yes" at bounding box center [173, 114] width 16 height 12
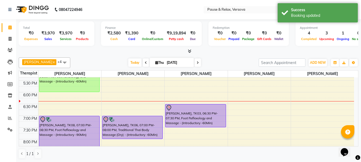
scroll to position [134, 0]
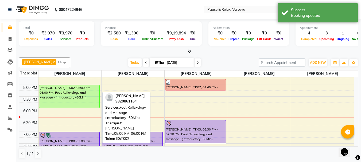
click at [71, 101] on div "[PERSON_NAME], TK02, 05:00 PM-06:00 PM, Foot Reflexology and Massage - (Introdu…" at bounding box center [69, 96] width 60 height 23
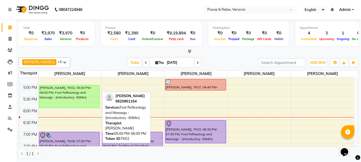
click at [71, 101] on div "[PERSON_NAME], TK02, 05:00 PM-06:00 PM, Foot Reflexology and Massage - (Introdu…" at bounding box center [69, 96] width 60 height 23
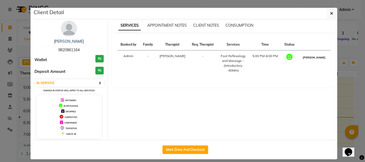
click at [320, 57] on button "[PERSON_NAME]" at bounding box center [313, 57] width 25 height 7
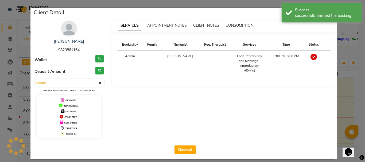
select select "3"
click at [184, 151] on button "Checkout" at bounding box center [185, 150] width 21 height 9
select select "6832"
select select "service"
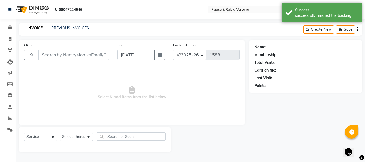
type input "9820861164"
select select "53332"
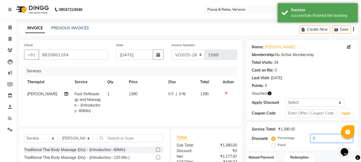
scroll to position [40, 0]
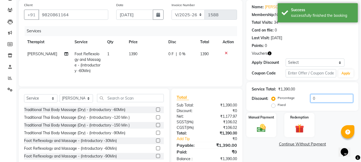
click at [319, 98] on input "0" at bounding box center [332, 98] width 42 height 8
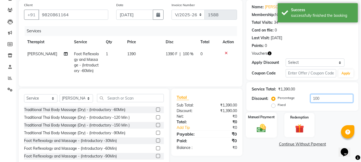
type input "100"
click at [267, 119] on label "Manual Payment" at bounding box center [261, 117] width 27 height 5
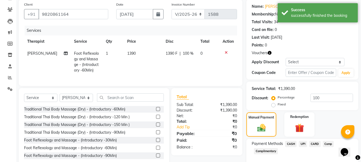
scroll to position [68, 0]
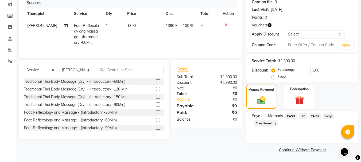
drag, startPoint x: 293, startPoint y: 116, endPoint x: 314, endPoint y: 119, distance: 21.6
click at [293, 117] on span "CASH" at bounding box center [290, 116] width 11 height 6
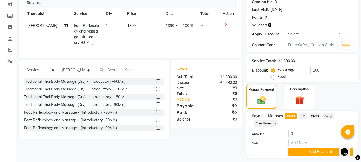
scroll to position [83, 0]
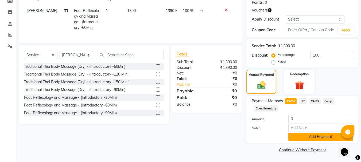
click at [315, 137] on button "Add Payment" at bounding box center [320, 137] width 65 height 8
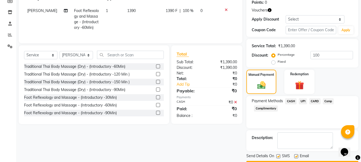
scroll to position [99, 0]
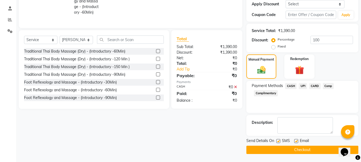
click at [297, 142] on label at bounding box center [296, 141] width 4 height 4
click at [297, 142] on input "checkbox" at bounding box center [295, 141] width 3 height 3
checkbox input "false"
click at [305, 150] on button "Checkout" at bounding box center [302, 150] width 112 height 8
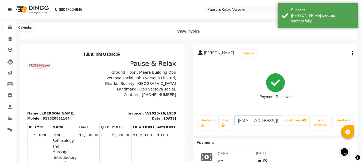
click at [11, 26] on icon at bounding box center [9, 27] width 3 height 4
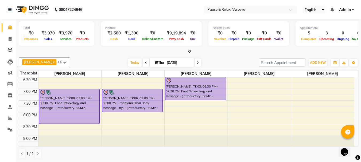
scroll to position [178, 0]
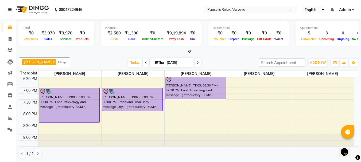
click at [182, 108] on div "11:00 AM 11:30 AM 12:00 PM 12:30 PM 1:00 PM 1:30 PM 2:00 PM 2:30 PM 3:00 PM 3:3…" at bounding box center [186, 29] width 335 height 258
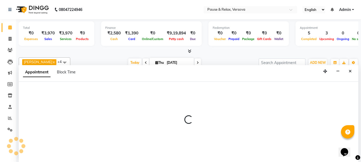
select select "53337"
select select "tentative"
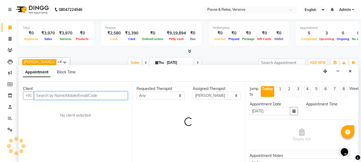
scroll to position [0, 0]
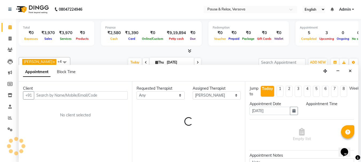
select select "1185"
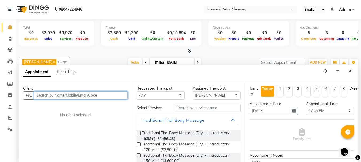
click at [47, 94] on input "text" at bounding box center [81, 95] width 94 height 8
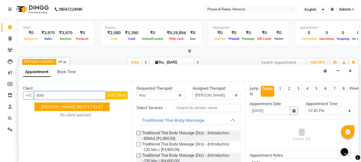
click at [58, 106] on span "[PERSON_NAME]" at bounding box center [58, 106] width 34 height 5
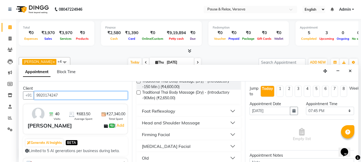
scroll to position [80, 0]
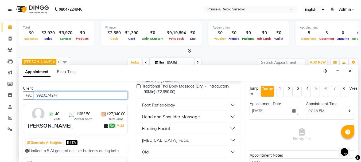
type input "9920174247"
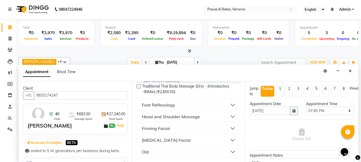
click at [229, 105] on button "Foot Reflexology" at bounding box center [189, 105] width 100 height 10
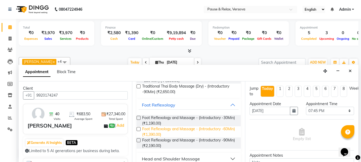
click at [210, 131] on span "Foot Reflexology and Massage - (Introductory -60Min) (₹1,390.00)" at bounding box center [189, 131] width 95 height 11
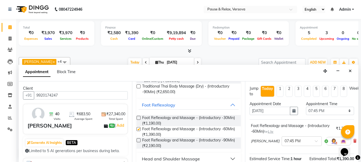
checkbox input "false"
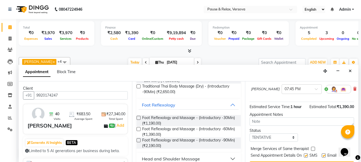
scroll to position [70, 0]
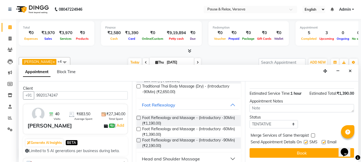
drag, startPoint x: 356, startPoint y: 102, endPoint x: 3, endPoint y: 0, distance: 366.9
click at [324, 140] on label at bounding box center [324, 142] width 4 height 4
click at [324, 141] on input "checkbox" at bounding box center [323, 142] width 3 height 3
checkbox input "false"
click at [325, 148] on button "Book" at bounding box center [302, 153] width 104 height 10
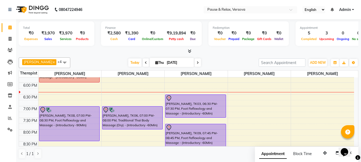
scroll to position [174, 0]
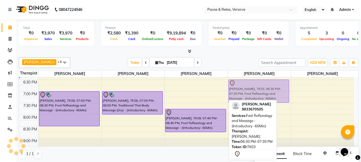
drag, startPoint x: 194, startPoint y: 83, endPoint x: 246, endPoint y: 83, distance: 51.6
click at [246, 83] on tr "[PERSON_NAME], TK01, 01:45 PM-02:45 PM, Foot Reflexology and Massage - (Introdu…" at bounding box center [186, 32] width 335 height 258
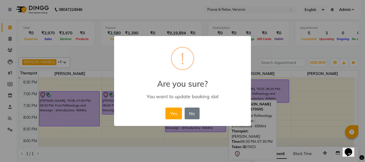
click at [180, 111] on button "Yes" at bounding box center [173, 114] width 16 height 12
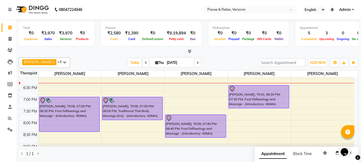
scroll to position [167, 0]
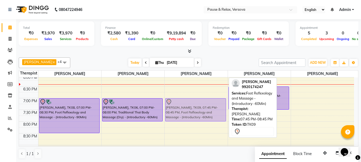
drag, startPoint x: 191, startPoint y: 119, endPoint x: 191, endPoint y: 102, distance: 17.6
click at [191, 102] on div "[PERSON_NAME], TK05, 02:30 PM-03:30 PM, Holistic Head and Shoulder Massage - (I…" at bounding box center [196, 39] width 63 height 258
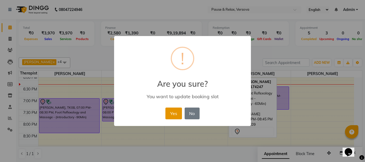
click at [176, 112] on button "Yes" at bounding box center [173, 114] width 16 height 12
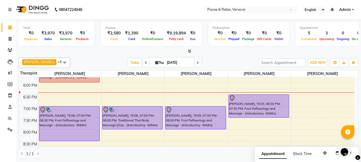
scroll to position [160, 0]
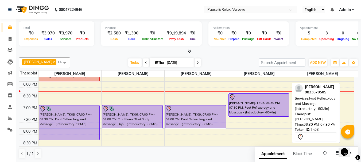
click at [254, 94] on div at bounding box center [259, 97] width 60 height 6
click at [255, 99] on div at bounding box center [259, 97] width 60 height 6
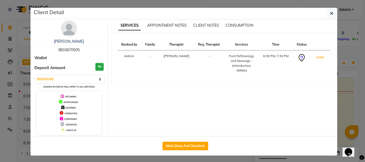
drag, startPoint x: 317, startPoint y: 56, endPoint x: 335, endPoint y: 85, distance: 33.2
click at [317, 56] on button "START" at bounding box center [320, 57] width 11 height 7
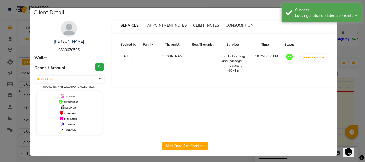
select select "1"
click at [342, 101] on ngb-modal-window "Client Detail [PERSON_NAME] 9833670505 Wallet Deposit Amount ₹0 Select IN SERVI…" at bounding box center [182, 81] width 365 height 162
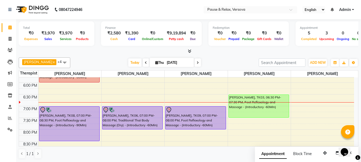
scroll to position [169, 0]
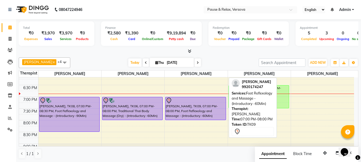
click at [219, 116] on div "[PERSON_NAME], TK09, 07:00 PM-08:00 PM, Foot Reflexology and Massage - (Introdu…" at bounding box center [195, 108] width 60 height 23
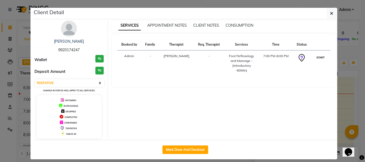
click at [316, 58] on button "START" at bounding box center [320, 57] width 11 height 7
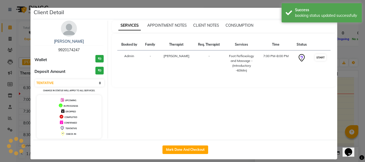
select select "1"
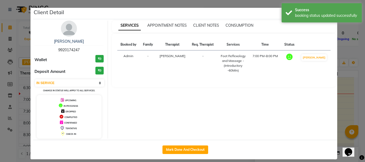
click at [346, 110] on ngb-modal-window "Client Detail [PERSON_NAME] 9920174247 Wallet ₹0 Deposit Amount ₹0 Select IN SE…" at bounding box center [182, 81] width 365 height 162
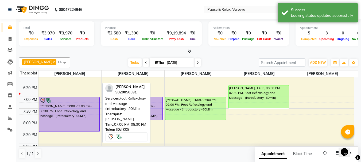
click at [86, 124] on div "[PERSON_NAME], TK08, 07:00 PM-08:30 PM, Foot Reflexology and Massage - (Introdu…" at bounding box center [69, 114] width 60 height 34
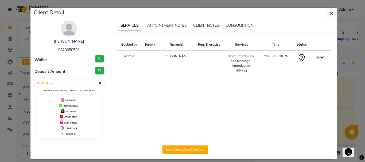
click at [324, 55] on button "START" at bounding box center [320, 57] width 11 height 7
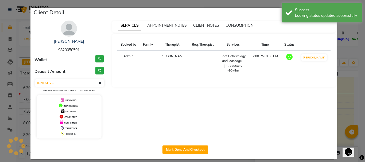
select select "1"
click at [360, 108] on ngb-modal-window "Client Detail [PERSON_NAME] 9820050591 Wallet ₹0 Deposit Amount ₹0 Select IN SE…" at bounding box center [182, 81] width 365 height 162
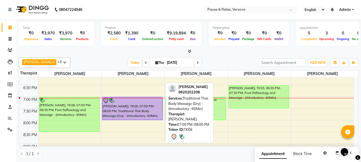
click at [125, 106] on div "[PERSON_NAME], TK06, 07:00 PM-08:00 PM, Traditional Thai Body Massage (Dry) - (…" at bounding box center [132, 108] width 60 height 23
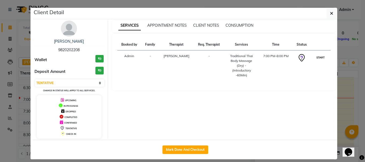
click at [316, 56] on button "START" at bounding box center [320, 57] width 11 height 7
select select "1"
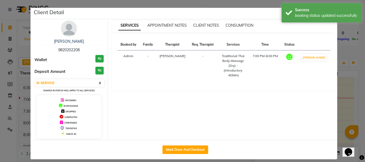
click at [346, 107] on ngb-modal-window "Client Detail [PERSON_NAME] 9820202208 Wallet ₹0 Deposit Amount ₹0 Select IN SE…" at bounding box center [182, 81] width 365 height 162
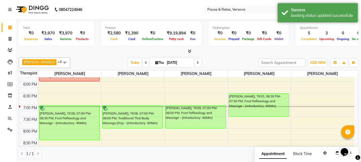
scroll to position [170, 0]
